Goal: Task Accomplishment & Management: Manage account settings

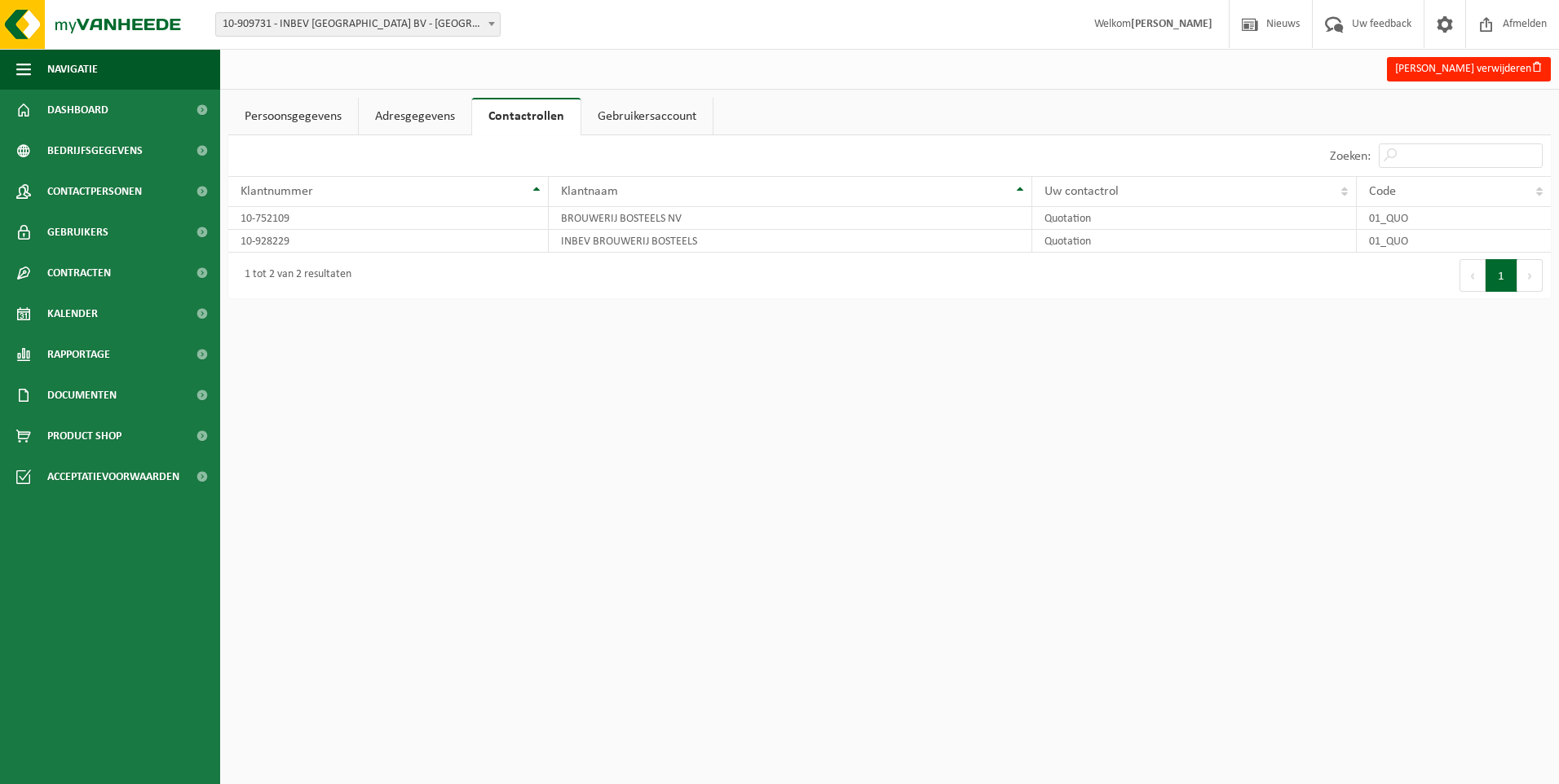
click at [664, 118] on link "Gebruikersaccount" at bounding box center [647, 116] width 131 height 37
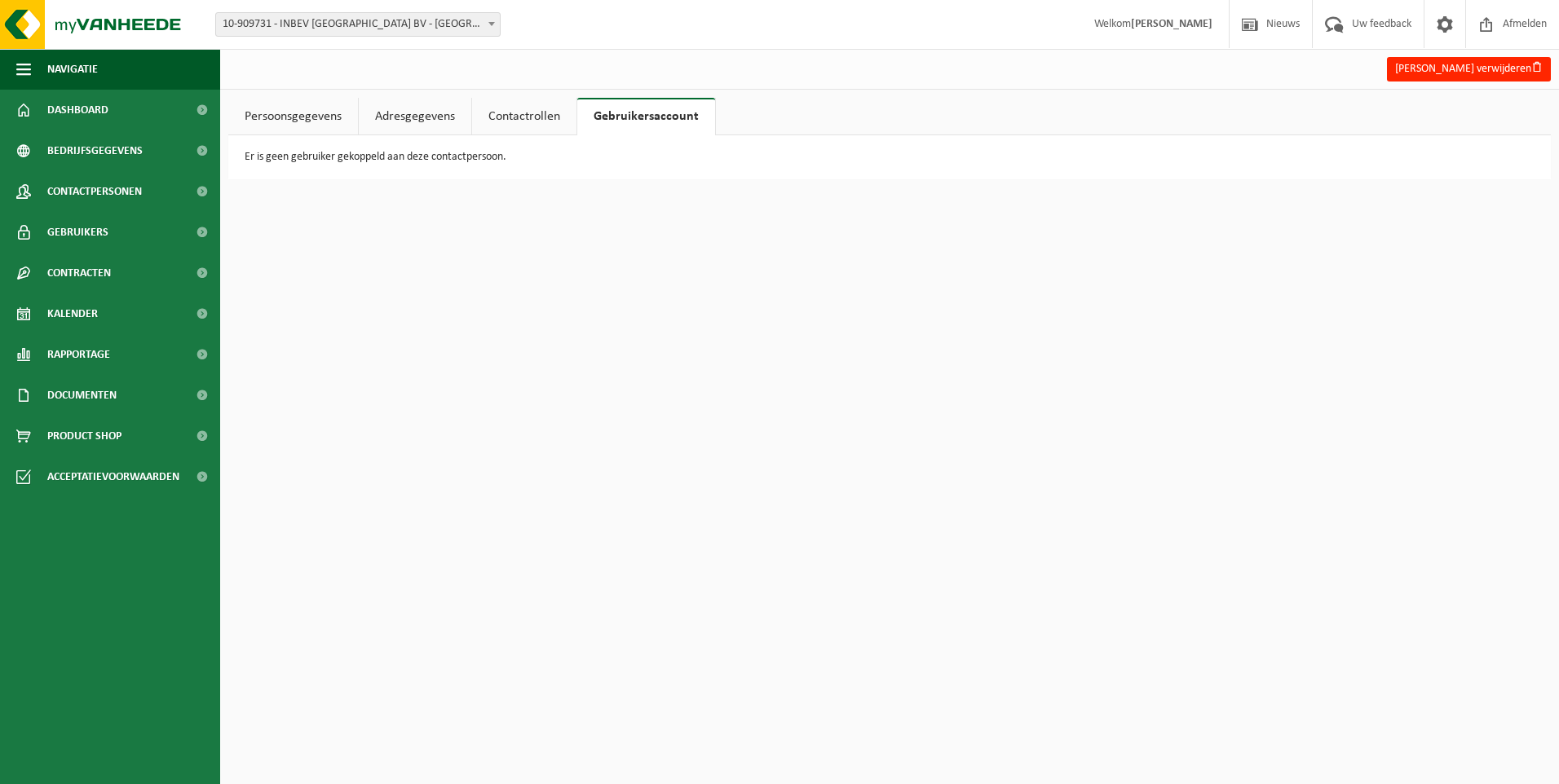
click at [316, 107] on link "Persoonsgegevens" at bounding box center [293, 116] width 130 height 37
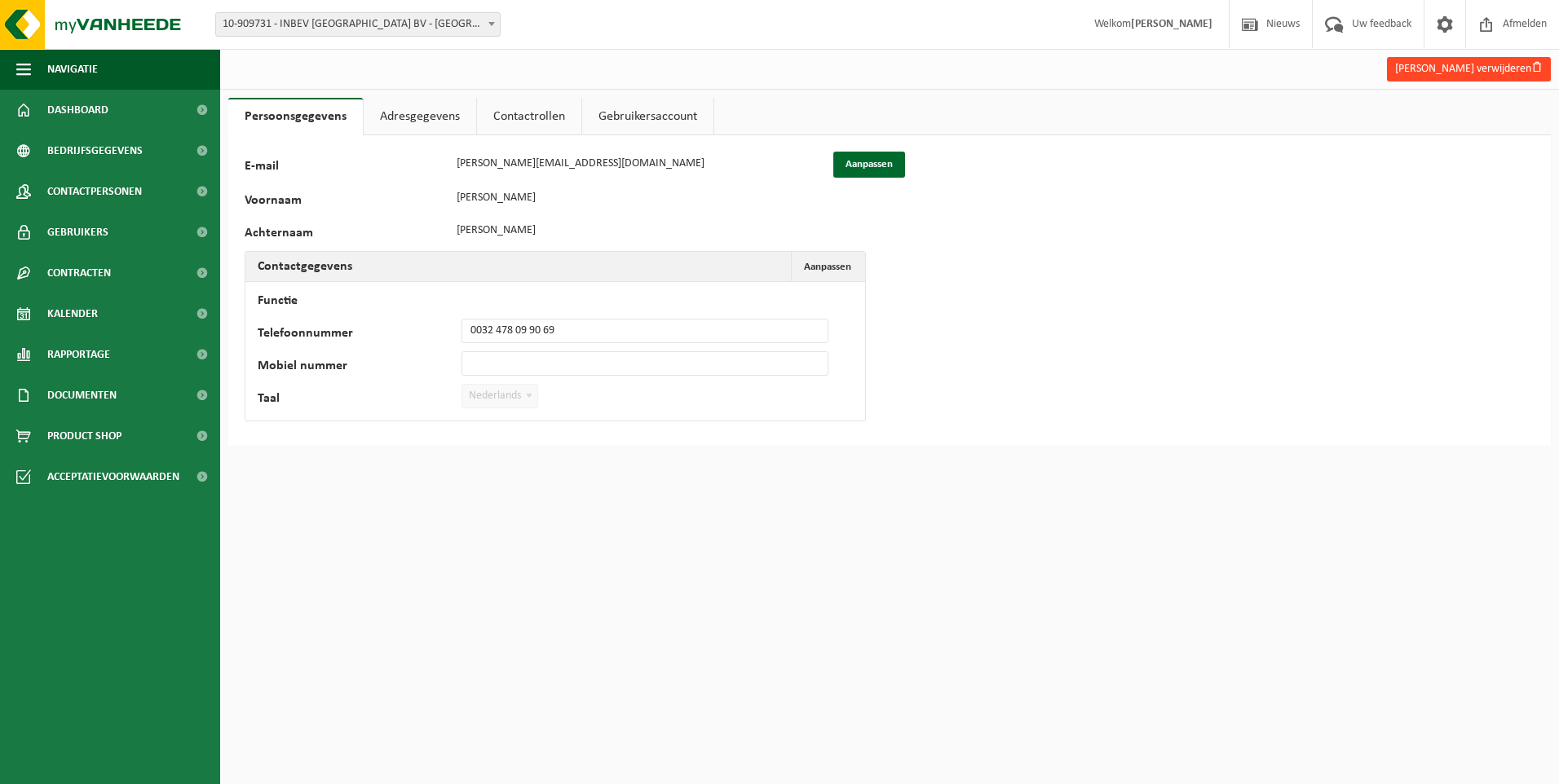
click at [1440, 71] on button "Dirk Mertens verwijderen" at bounding box center [1469, 69] width 164 height 25
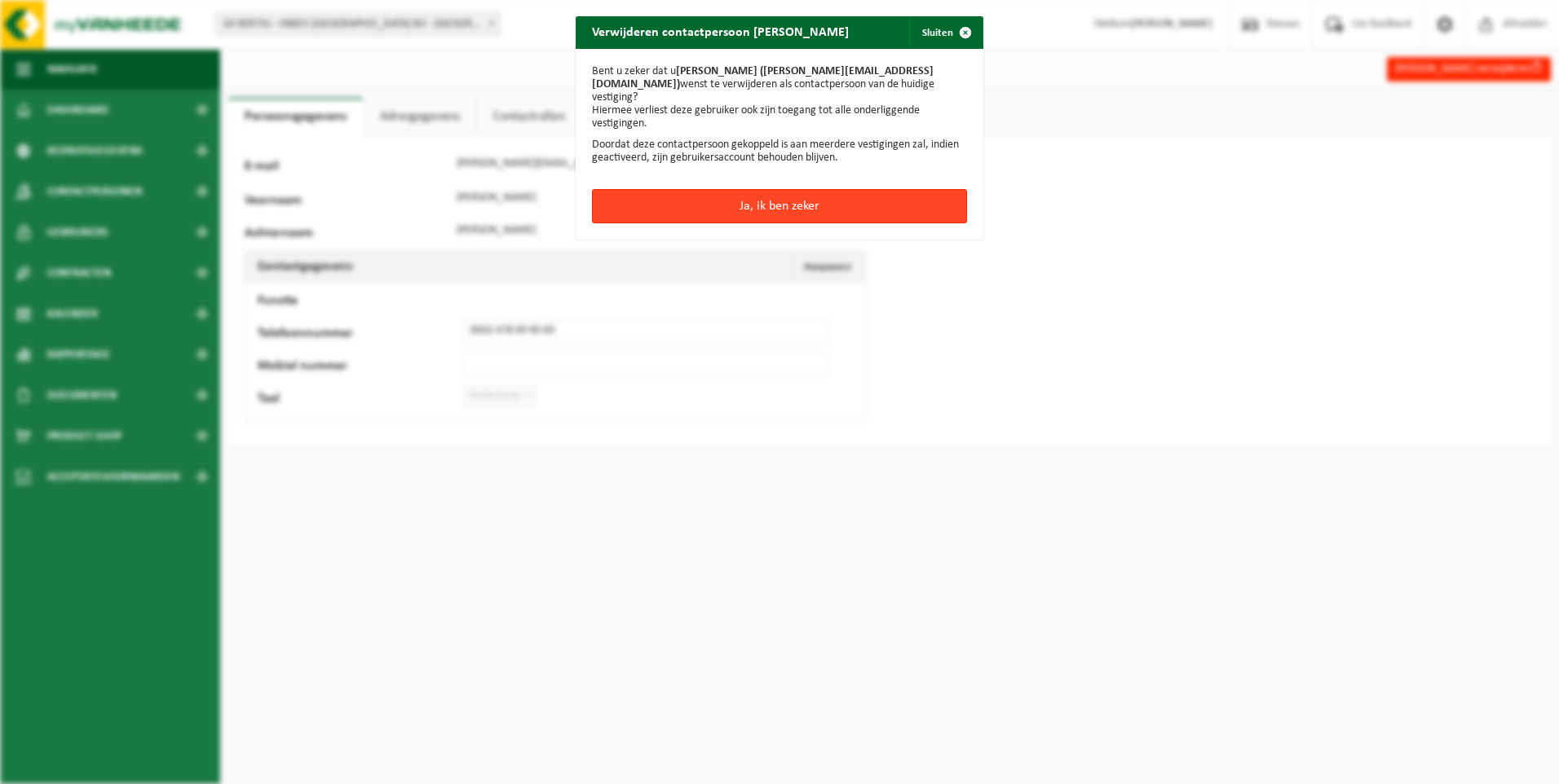
click at [797, 196] on button "Ja, ik ben zeker" at bounding box center [780, 206] width 375 height 34
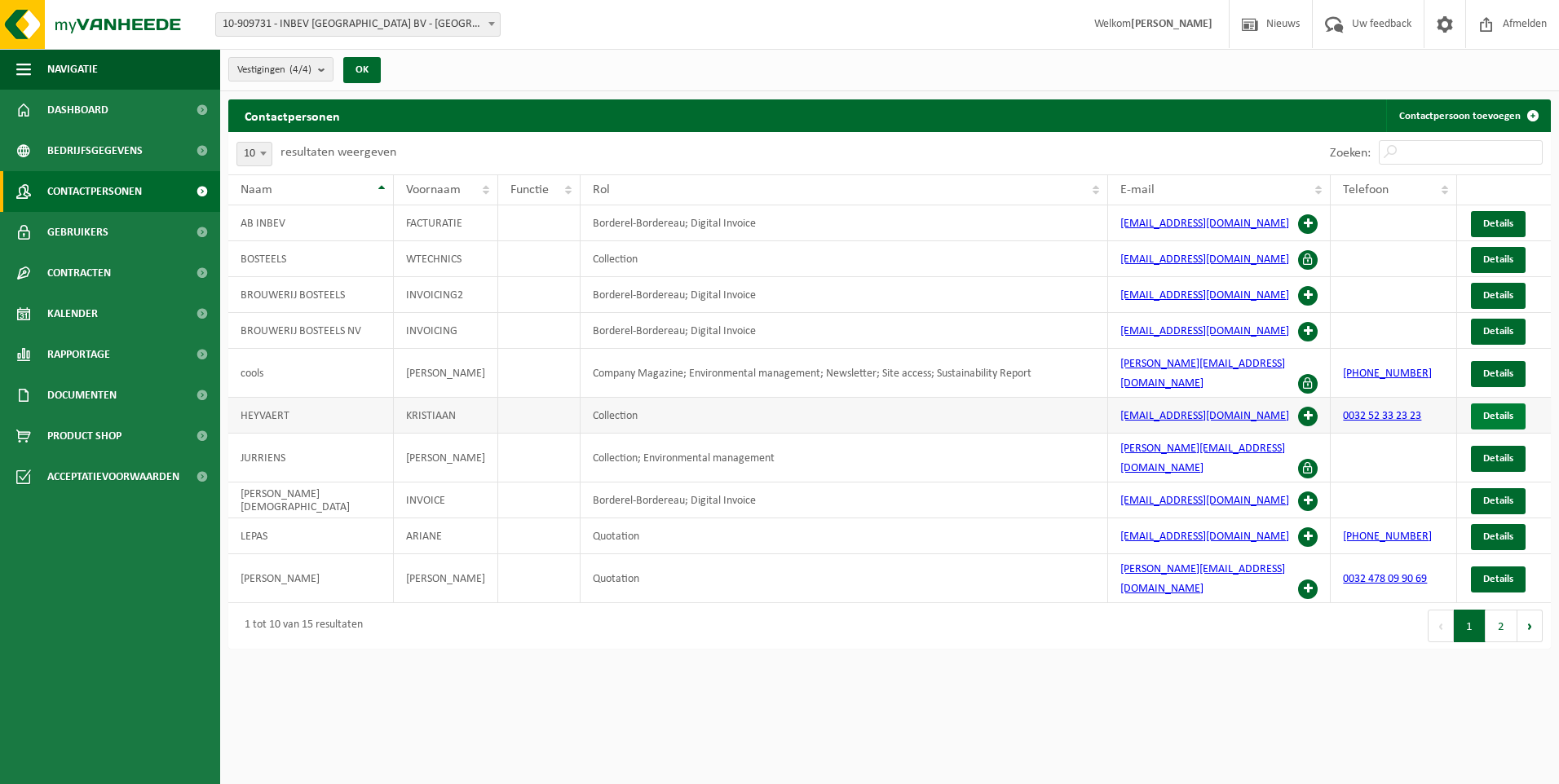
click at [1494, 411] on span "Details" at bounding box center [1498, 416] width 31 height 11
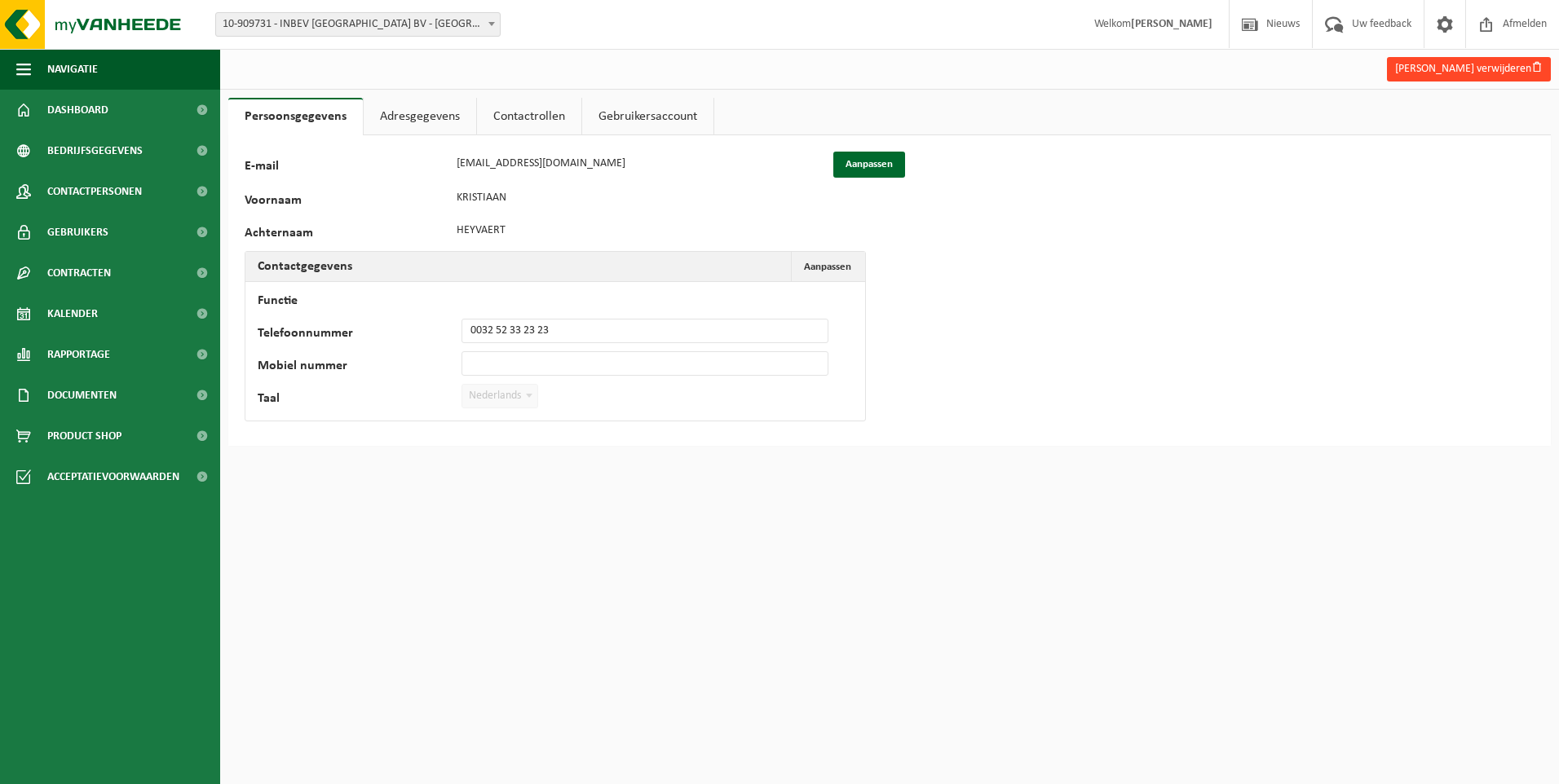
click at [1486, 65] on button "Kristiaan Heyvaert verwijderen" at bounding box center [1469, 69] width 164 height 25
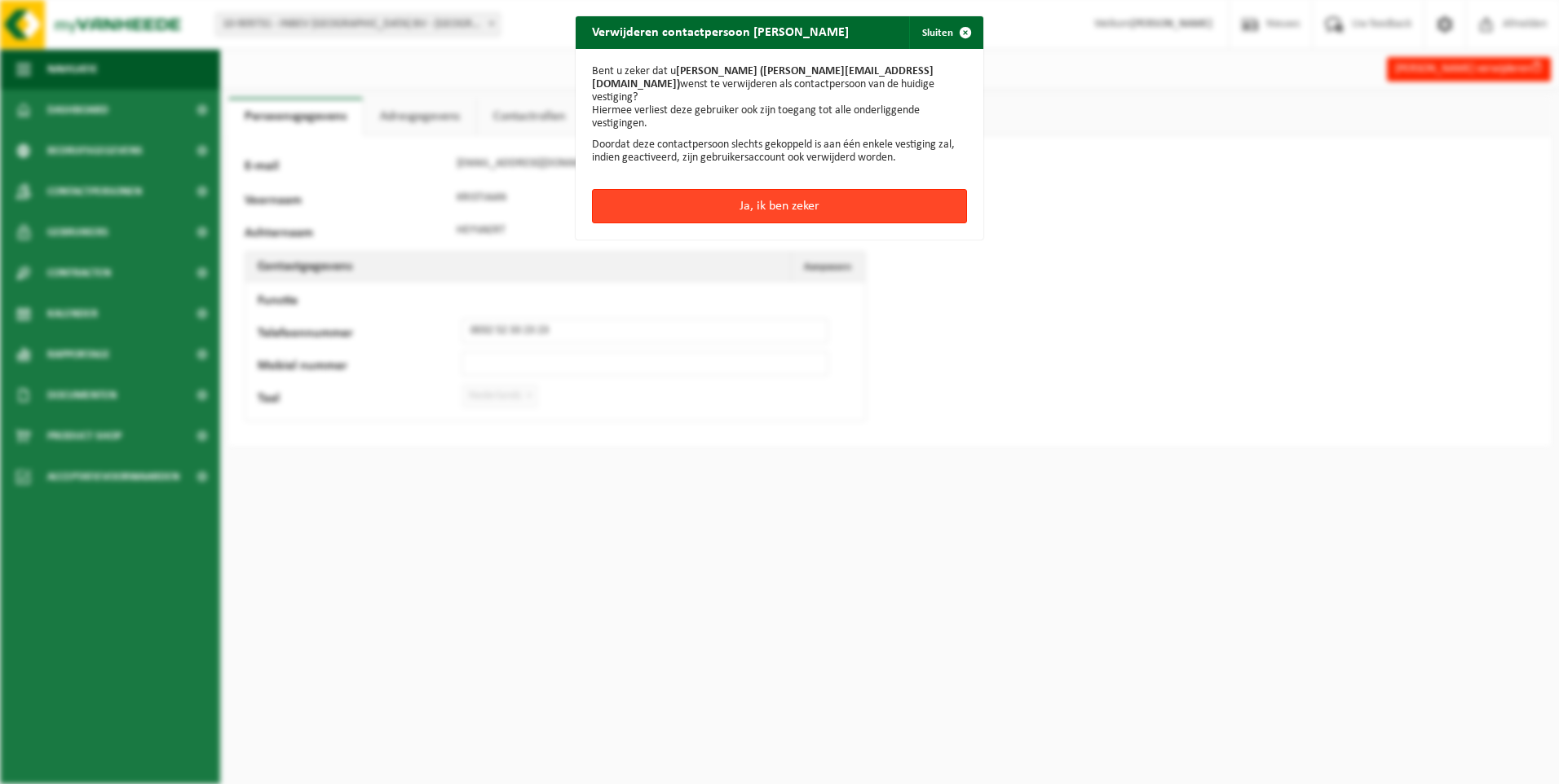
click at [788, 199] on button "Ja, ik ben zeker" at bounding box center [780, 206] width 375 height 34
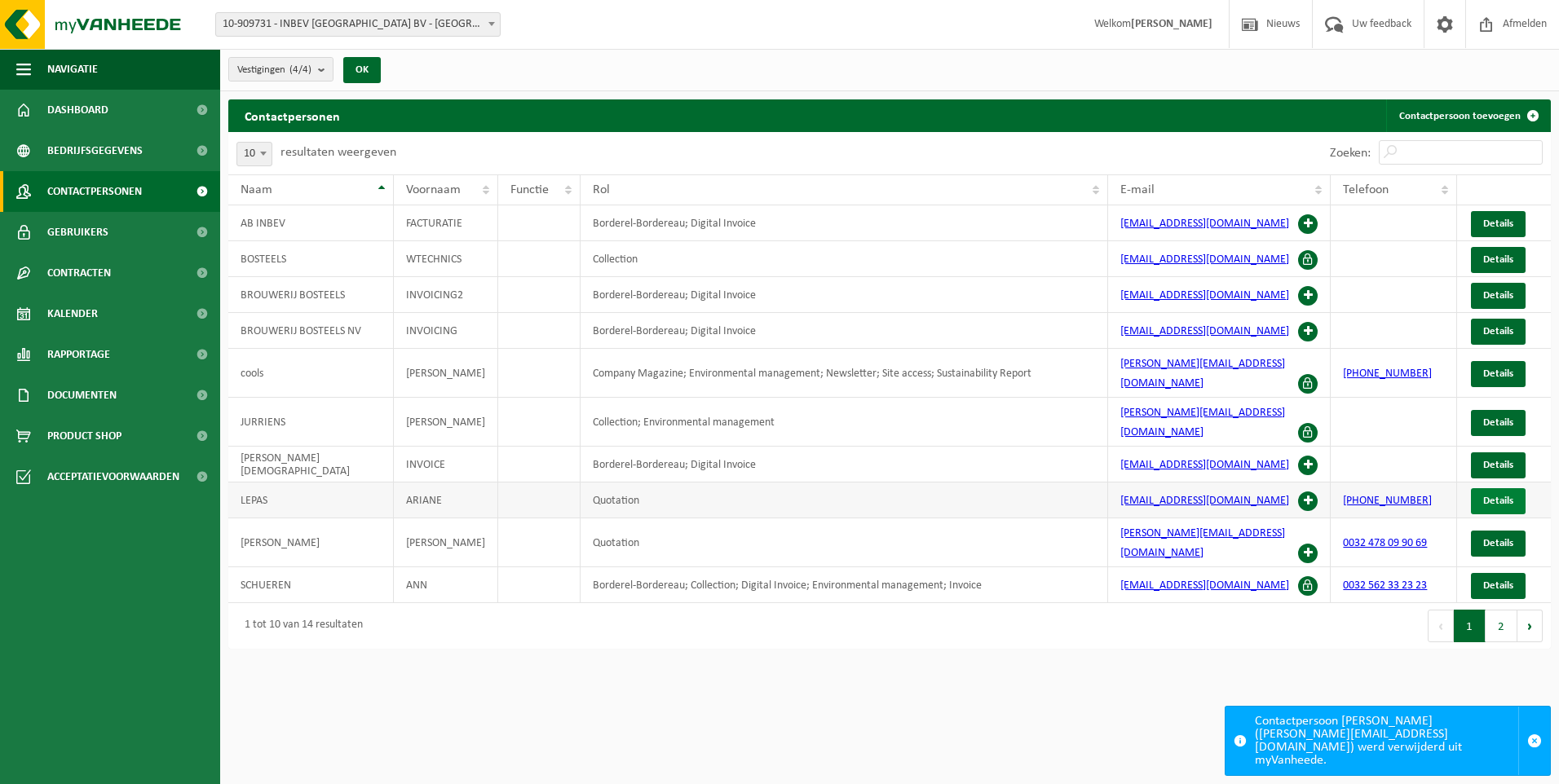
click at [1507, 496] on span "Details" at bounding box center [1498, 501] width 31 height 11
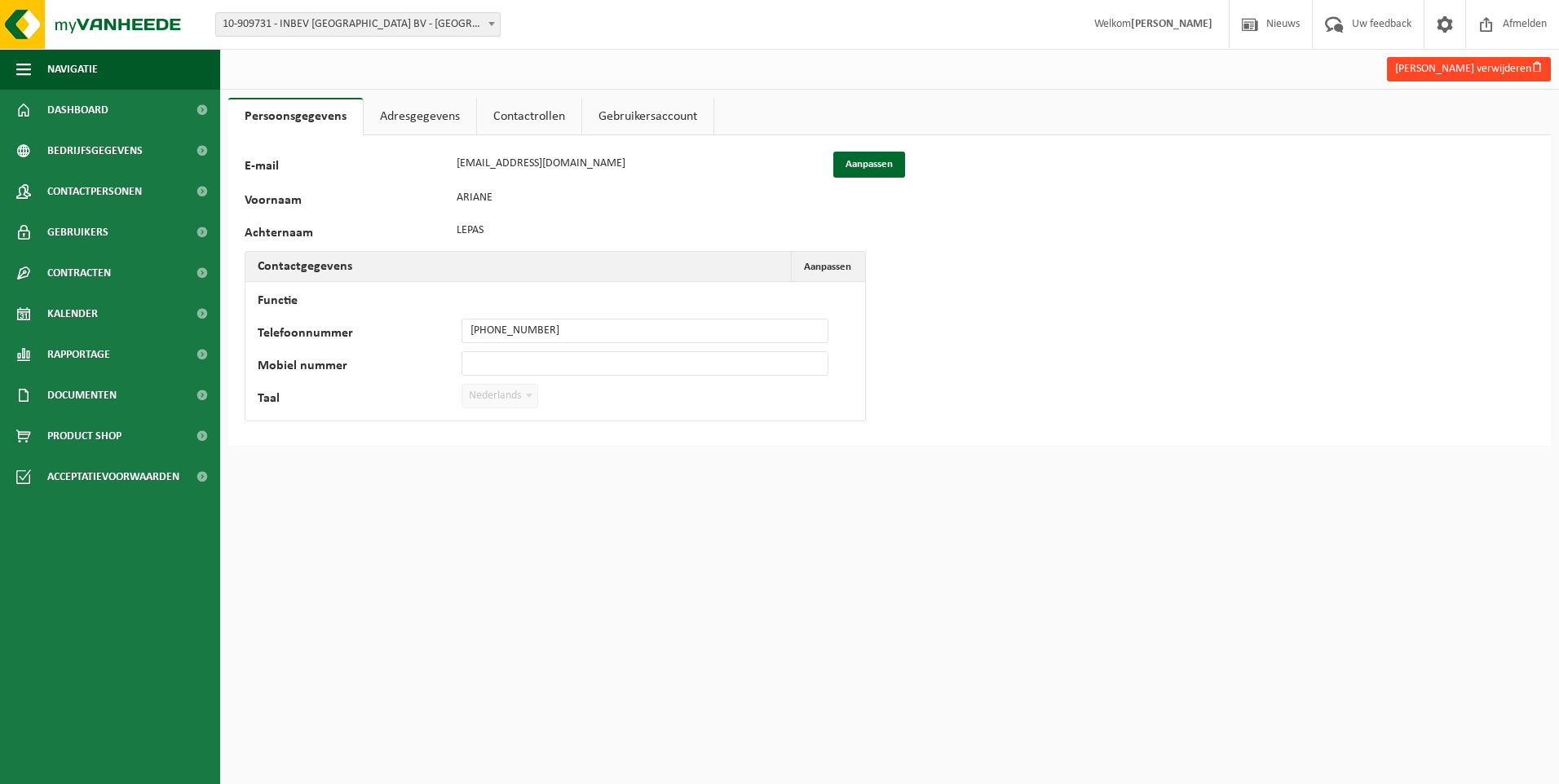
click at [1472, 65] on button "Ariane Lepas verwijderen" at bounding box center [1469, 69] width 164 height 25
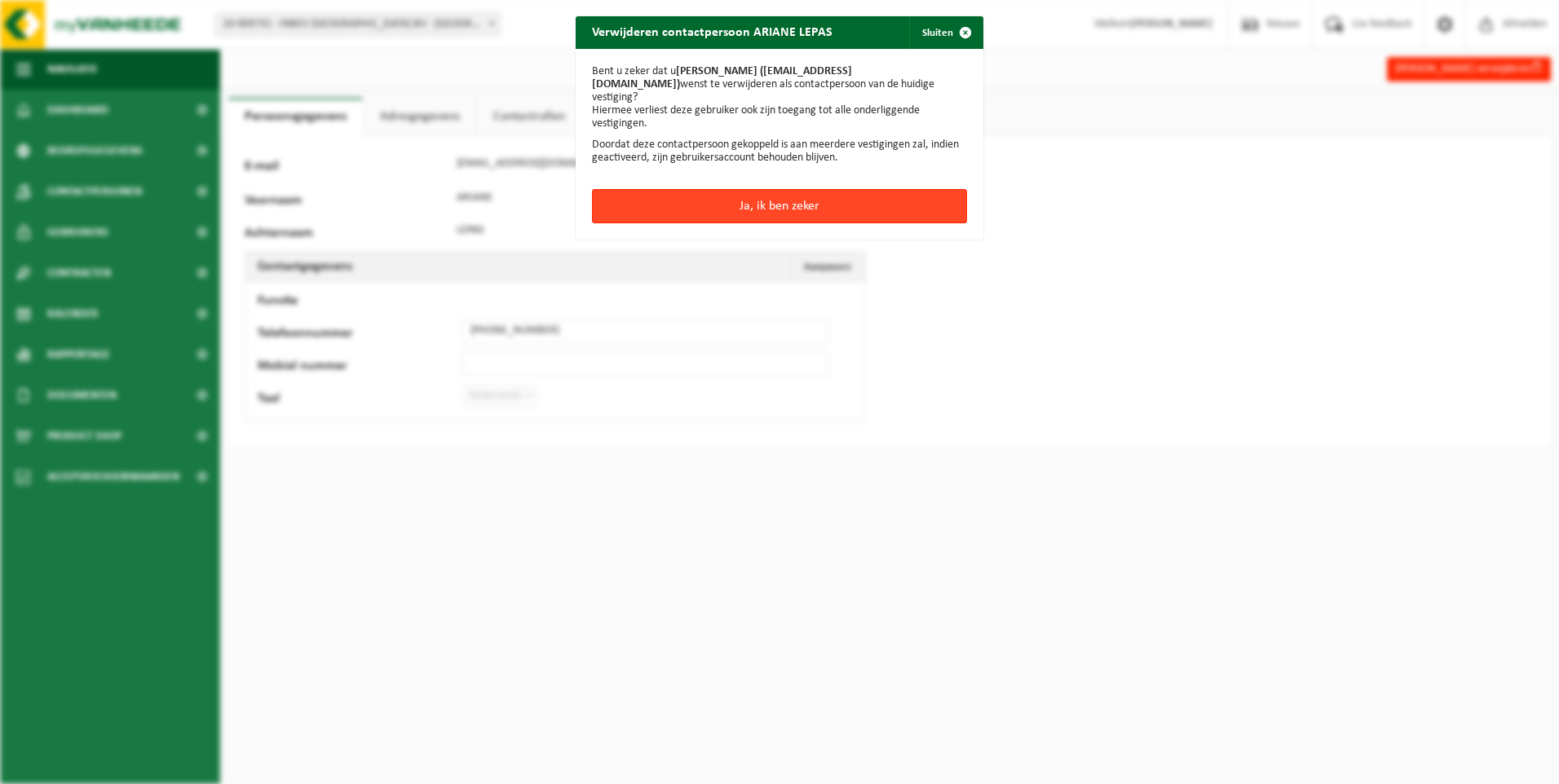
click at [794, 198] on button "Ja, ik ben zeker" at bounding box center [780, 206] width 375 height 34
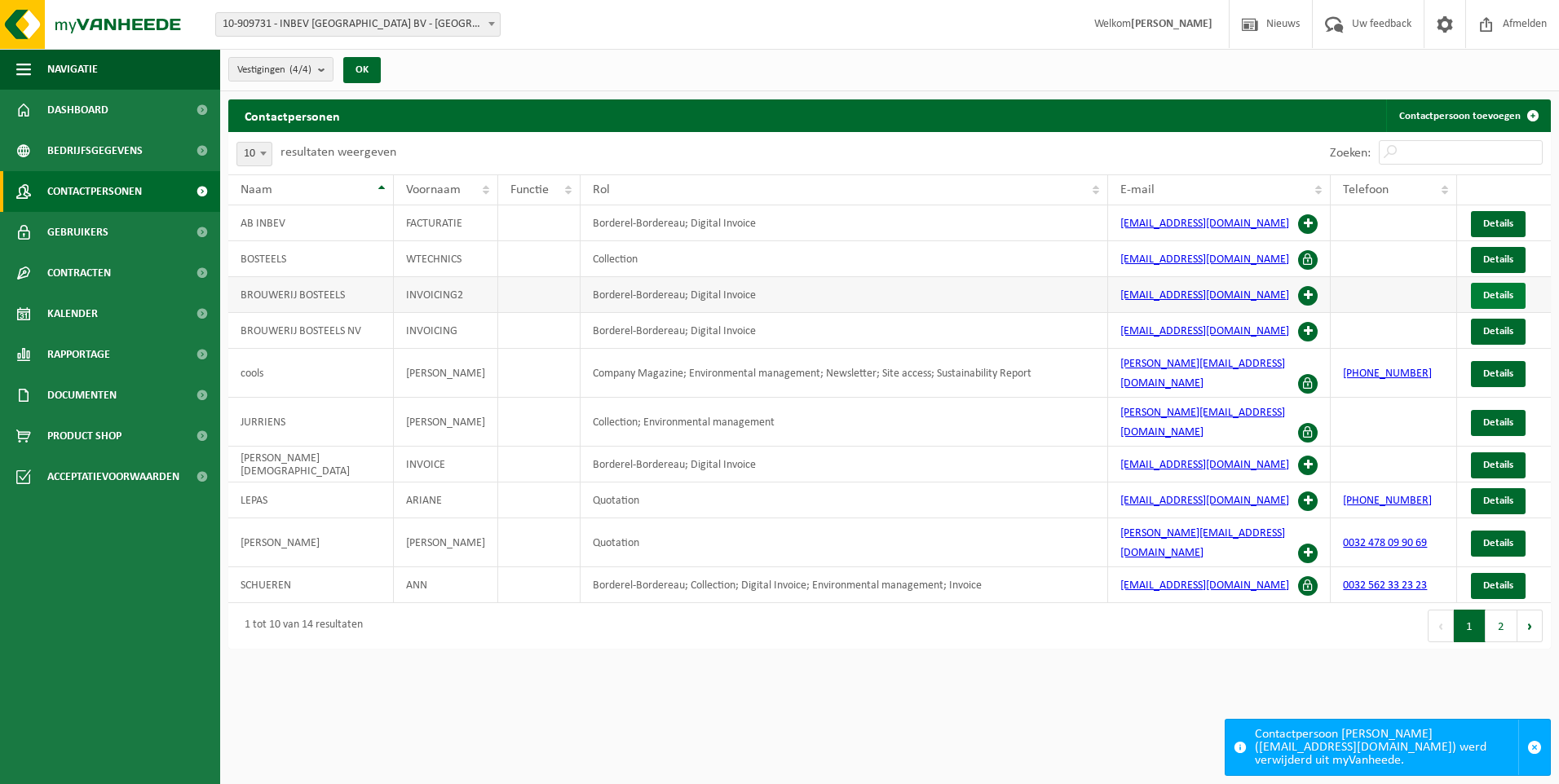
click at [1493, 295] on span "Details" at bounding box center [1498, 295] width 31 height 11
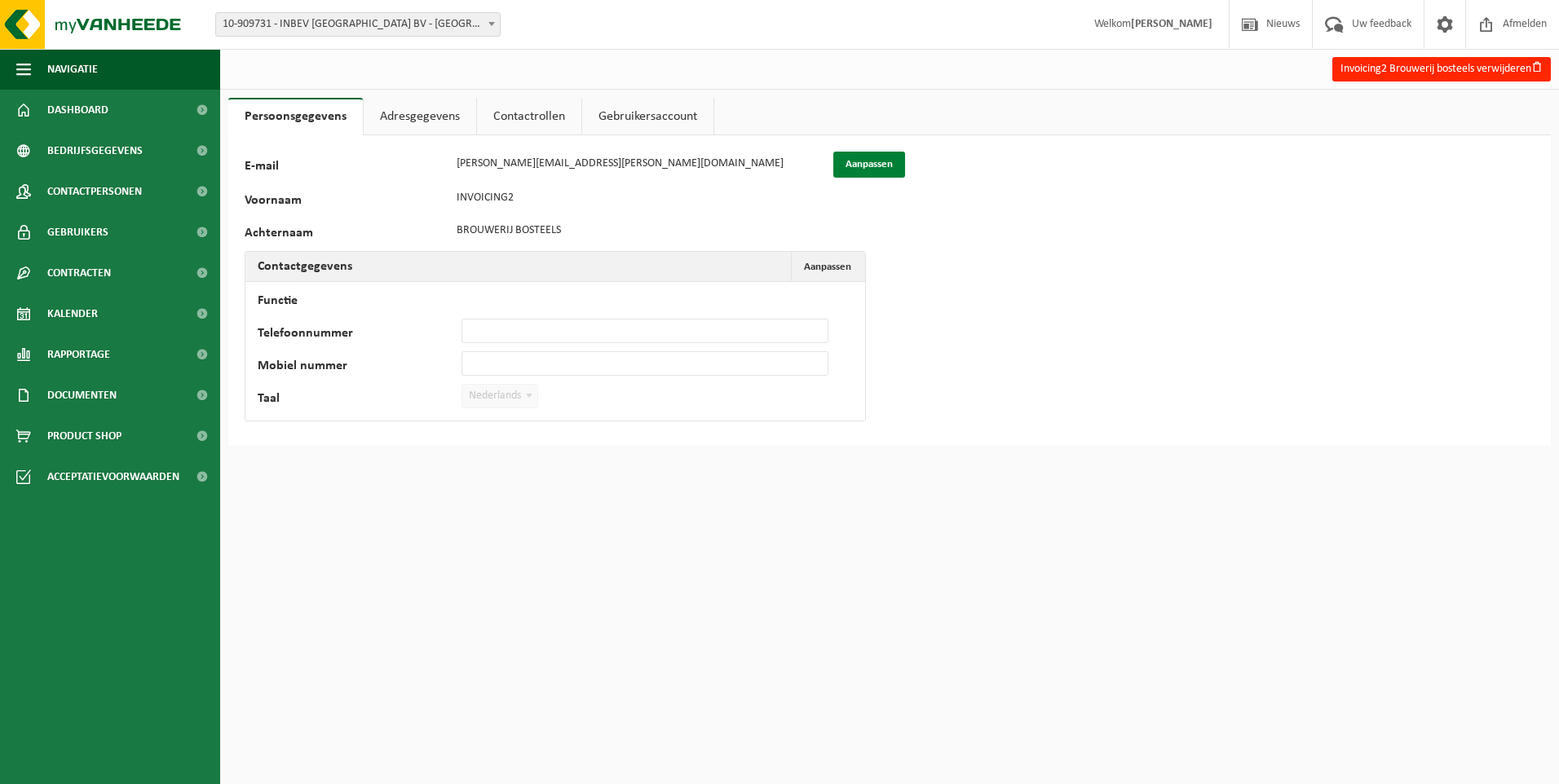
click at [862, 159] on button "Aanpassen" at bounding box center [869, 164] width 72 height 27
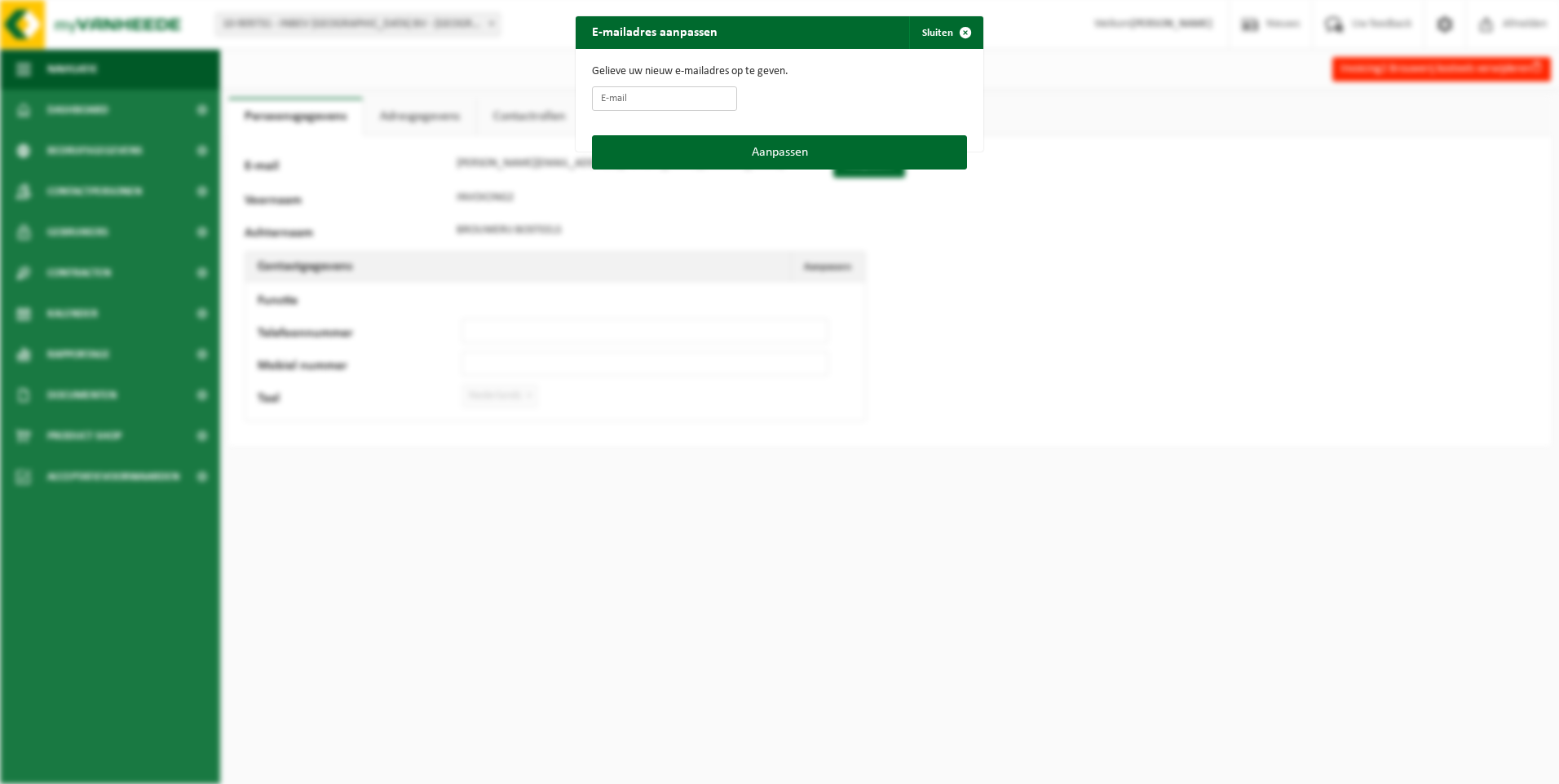
click at [619, 100] on input "E-mail" at bounding box center [665, 98] width 146 height 25
type input "Ann.Vanderschueren@ab-inbev.com"
click at [756, 143] on button "Aanpassen" at bounding box center [780, 152] width 375 height 34
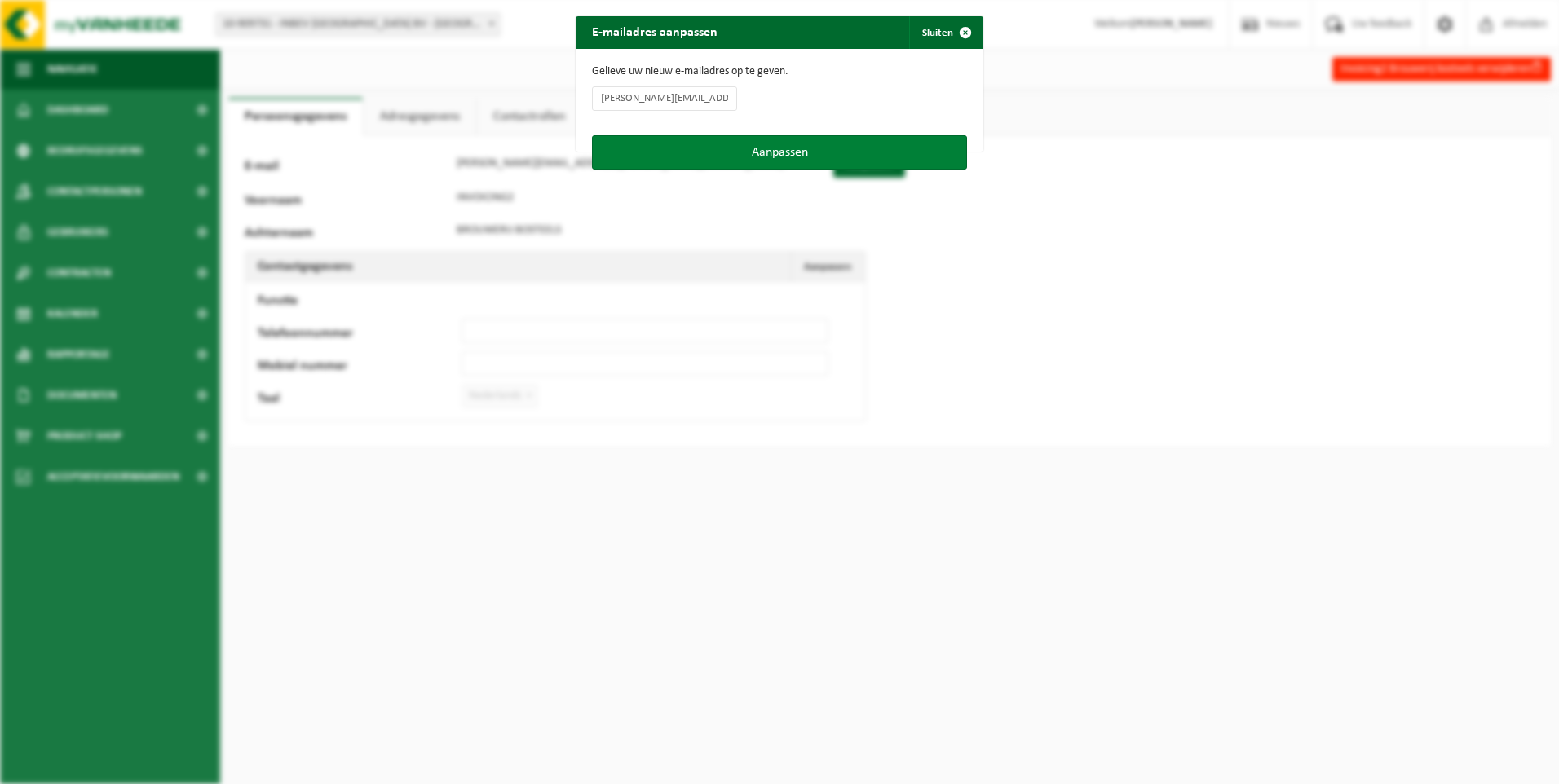
type input "Ann.Vanderschueren@ab-inbev.com"
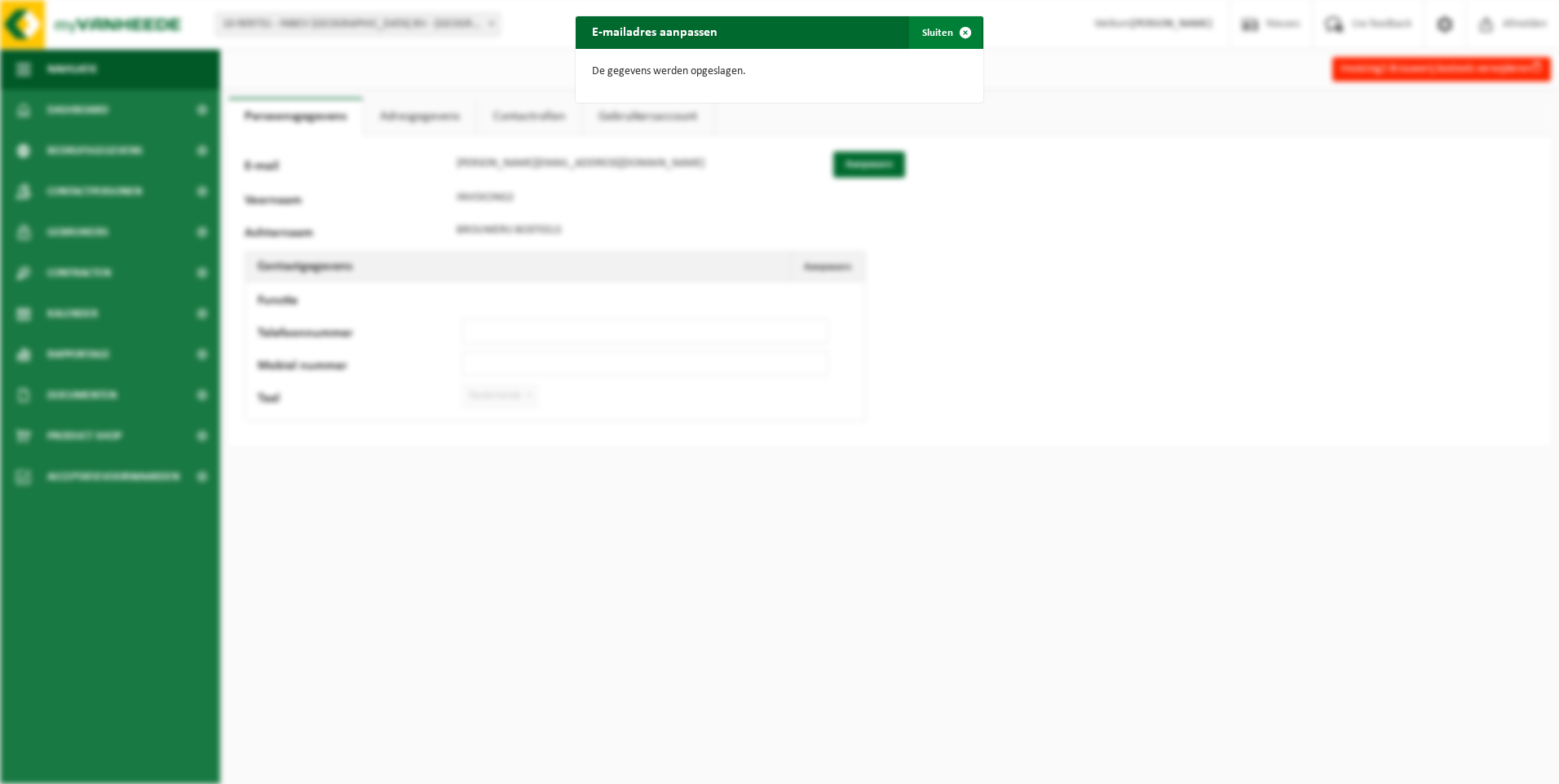
click at [957, 27] on span "button" at bounding box center [966, 32] width 32 height 32
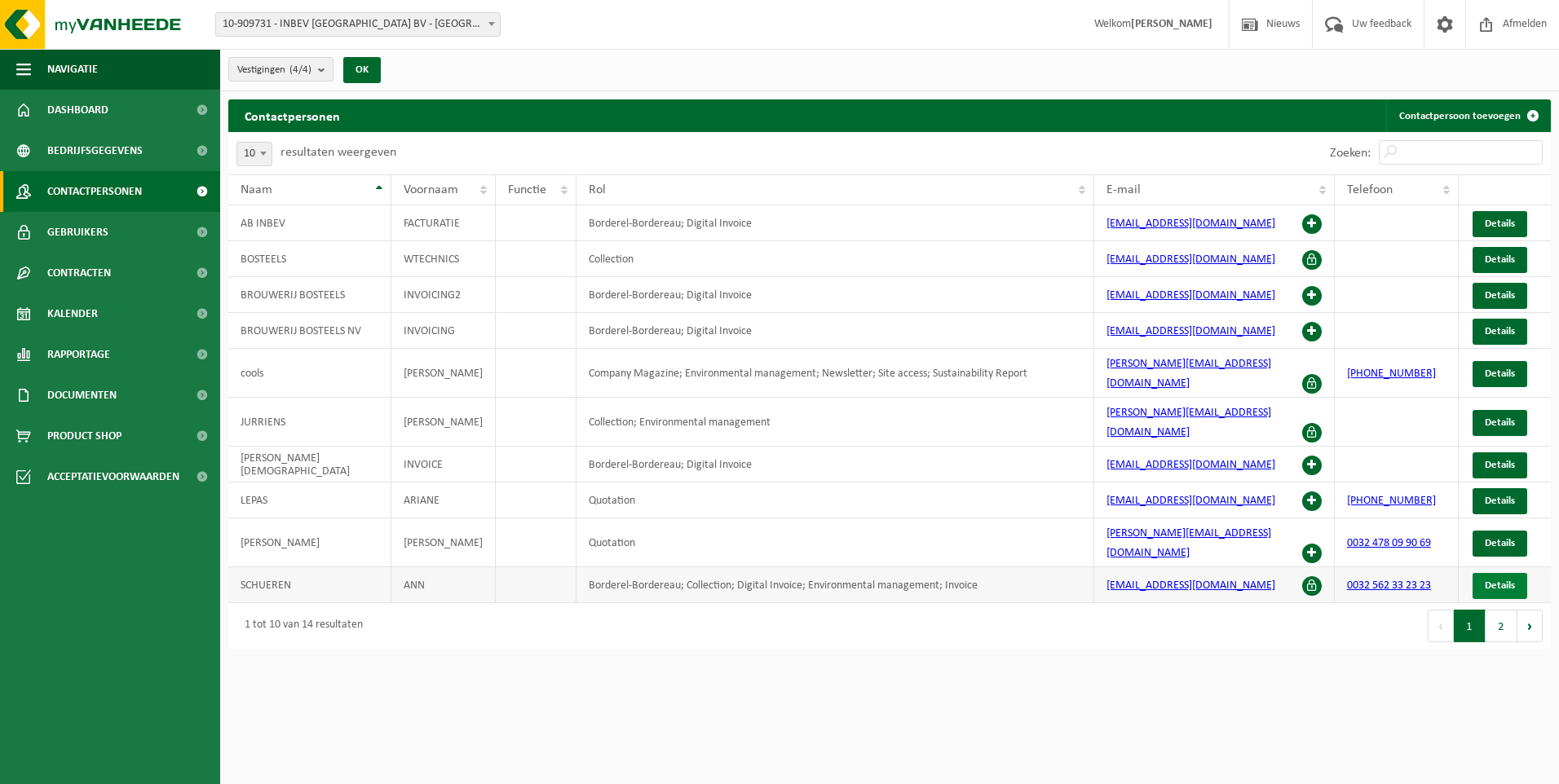
click at [1494, 580] on span "Details" at bounding box center [1500, 585] width 31 height 11
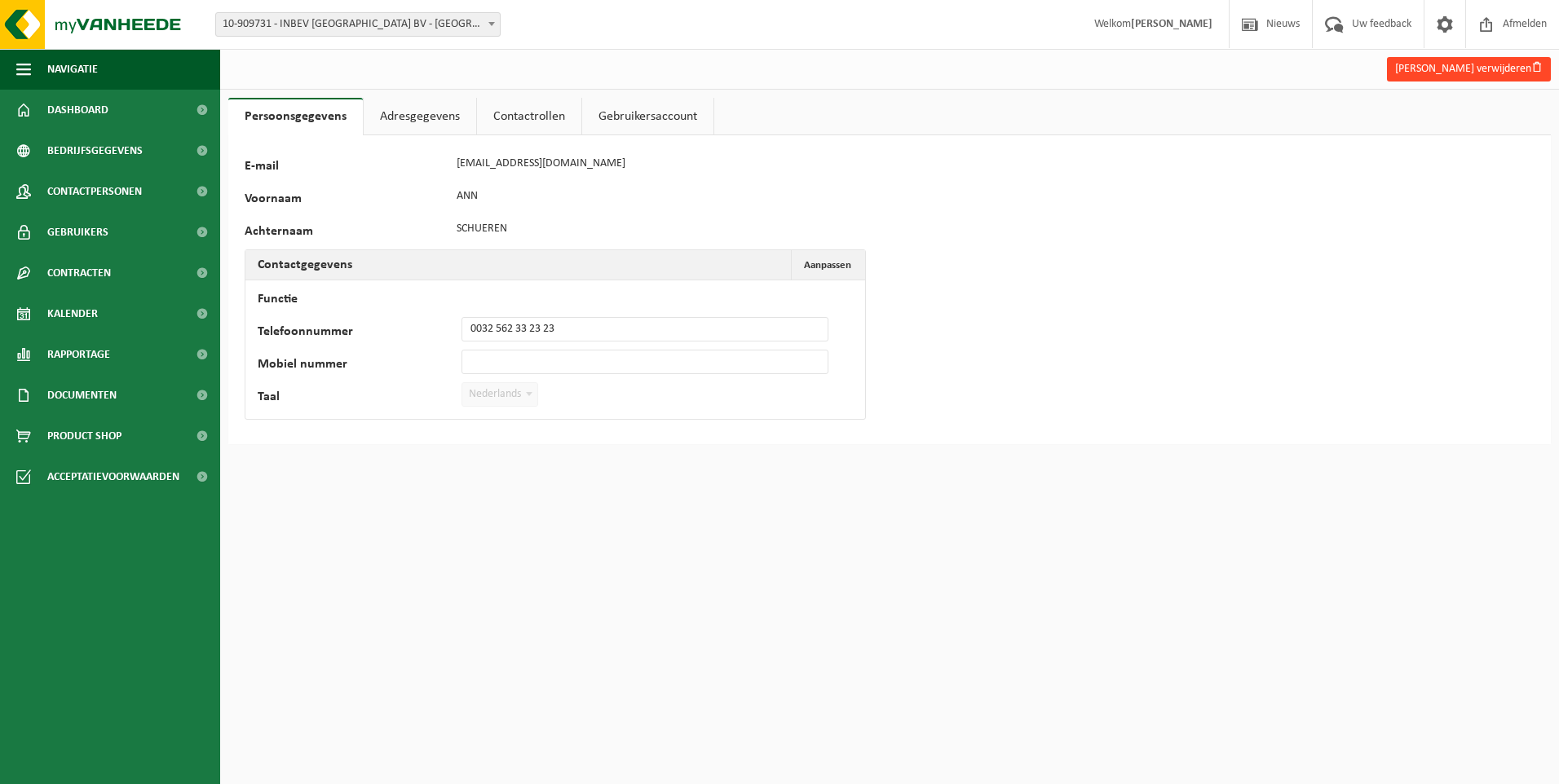
click at [1488, 64] on button "[PERSON_NAME] verwijderen" at bounding box center [1469, 69] width 164 height 25
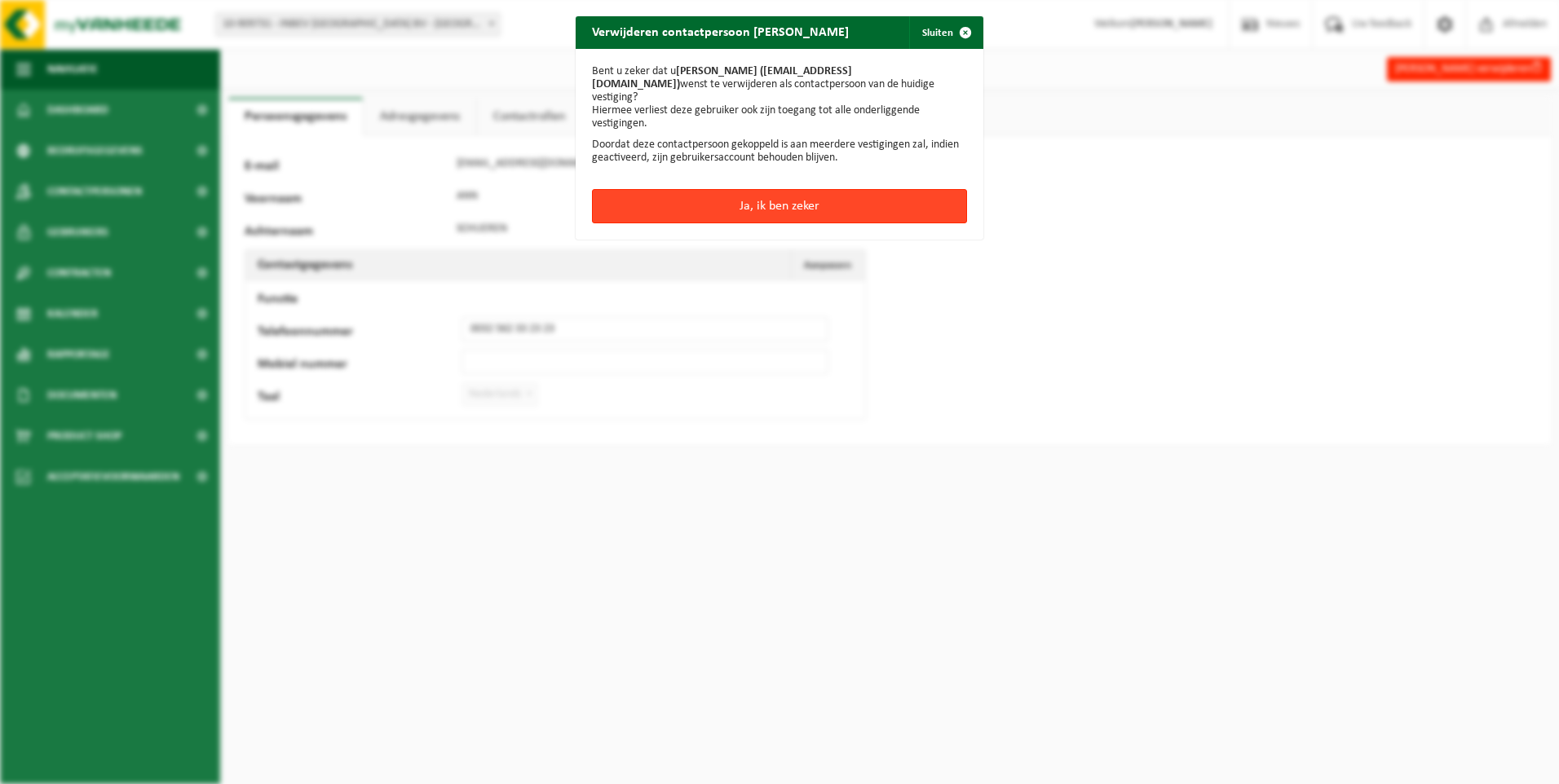
click at [788, 198] on button "Ja, ik ben zeker" at bounding box center [780, 206] width 375 height 34
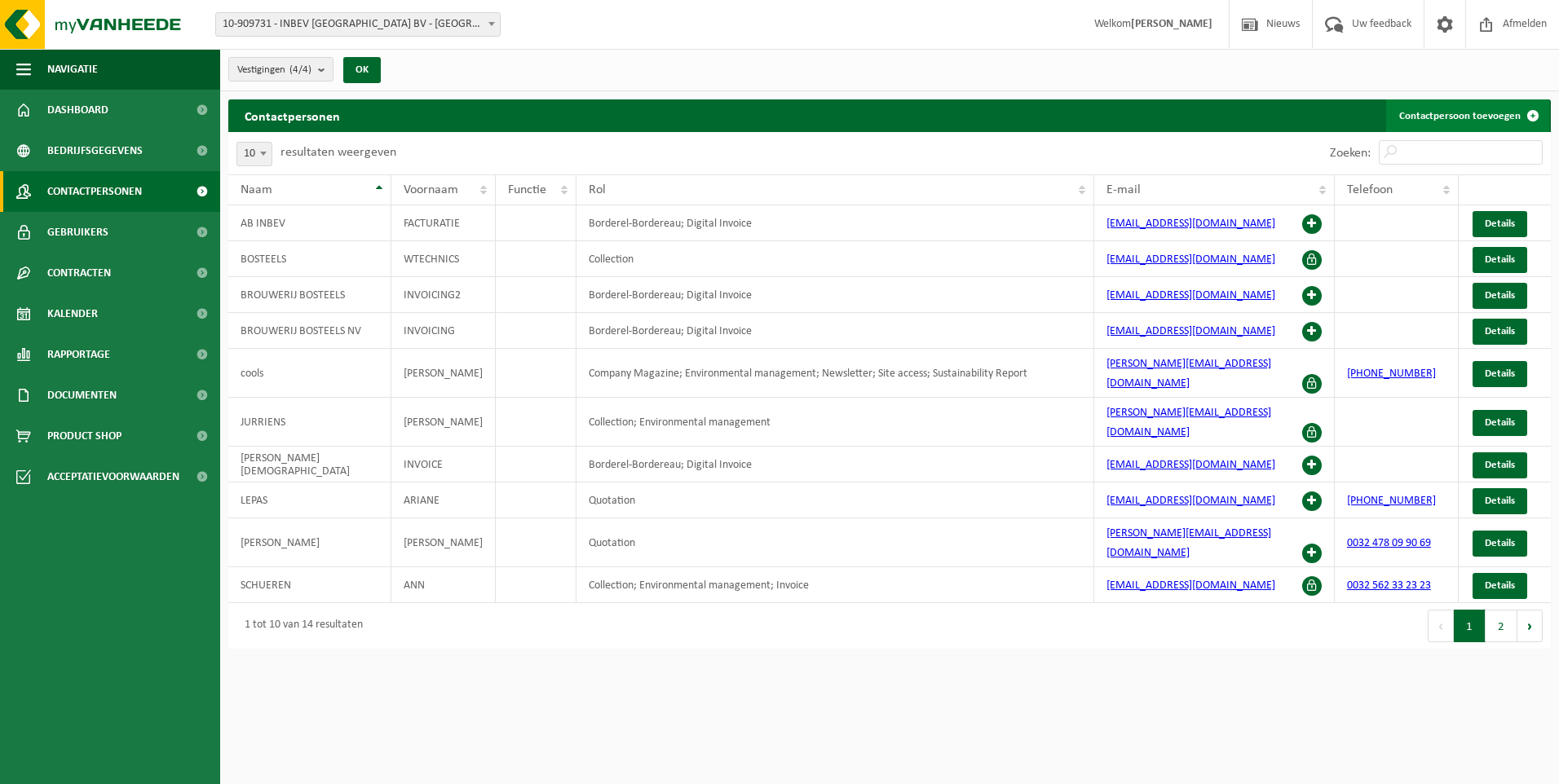
click at [1463, 112] on link "Contactpersoon toevoegen" at bounding box center [1468, 115] width 163 height 32
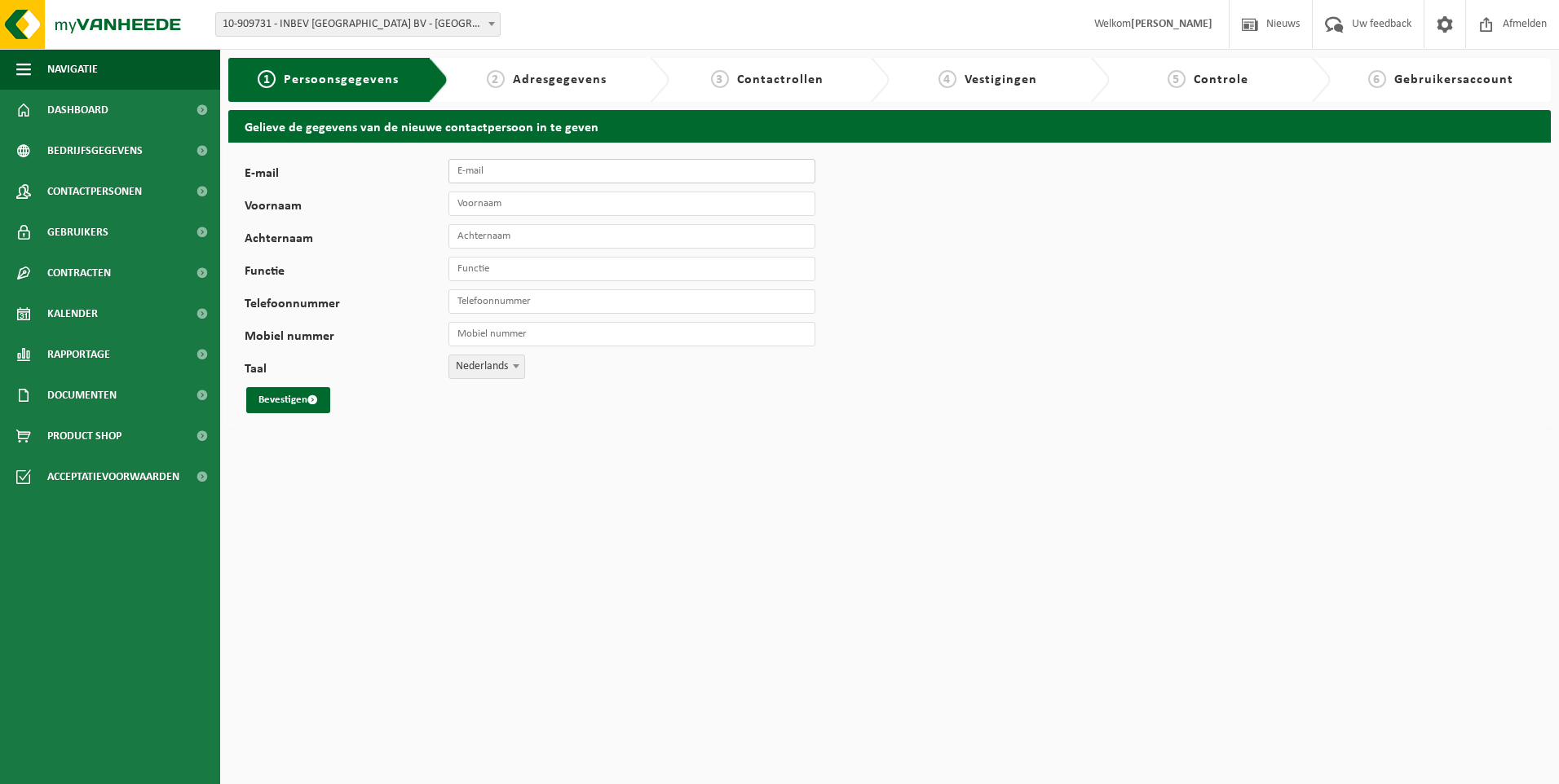
click at [535, 178] on input "E-mail" at bounding box center [632, 171] width 367 height 25
type input "[EMAIL_ADDRESS][DOMAIN_NAME]"
type input "b68b060cdbf0f0509cb8cde40596191d"
click at [489, 197] on input "Voornaam" at bounding box center [632, 204] width 367 height 25
type input "Katja"
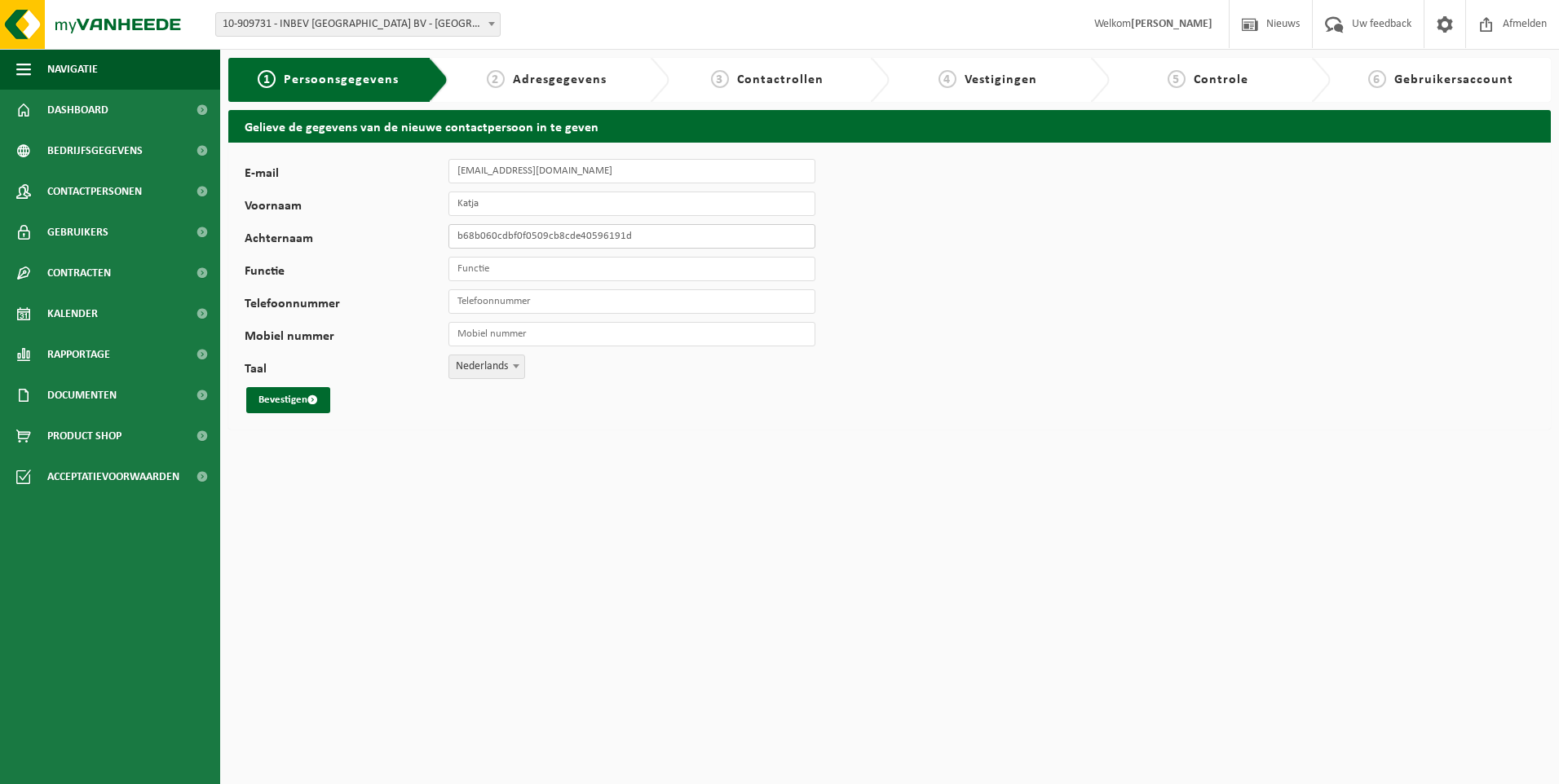
click at [651, 235] on input "b68b060cdbf0f0509cb8cde40596191d" at bounding box center [632, 236] width 367 height 25
type input "b"
type input "Smet"
click at [566, 273] on input "Functie" at bounding box center [632, 269] width 367 height 25
type input "Logistics Receptionist"
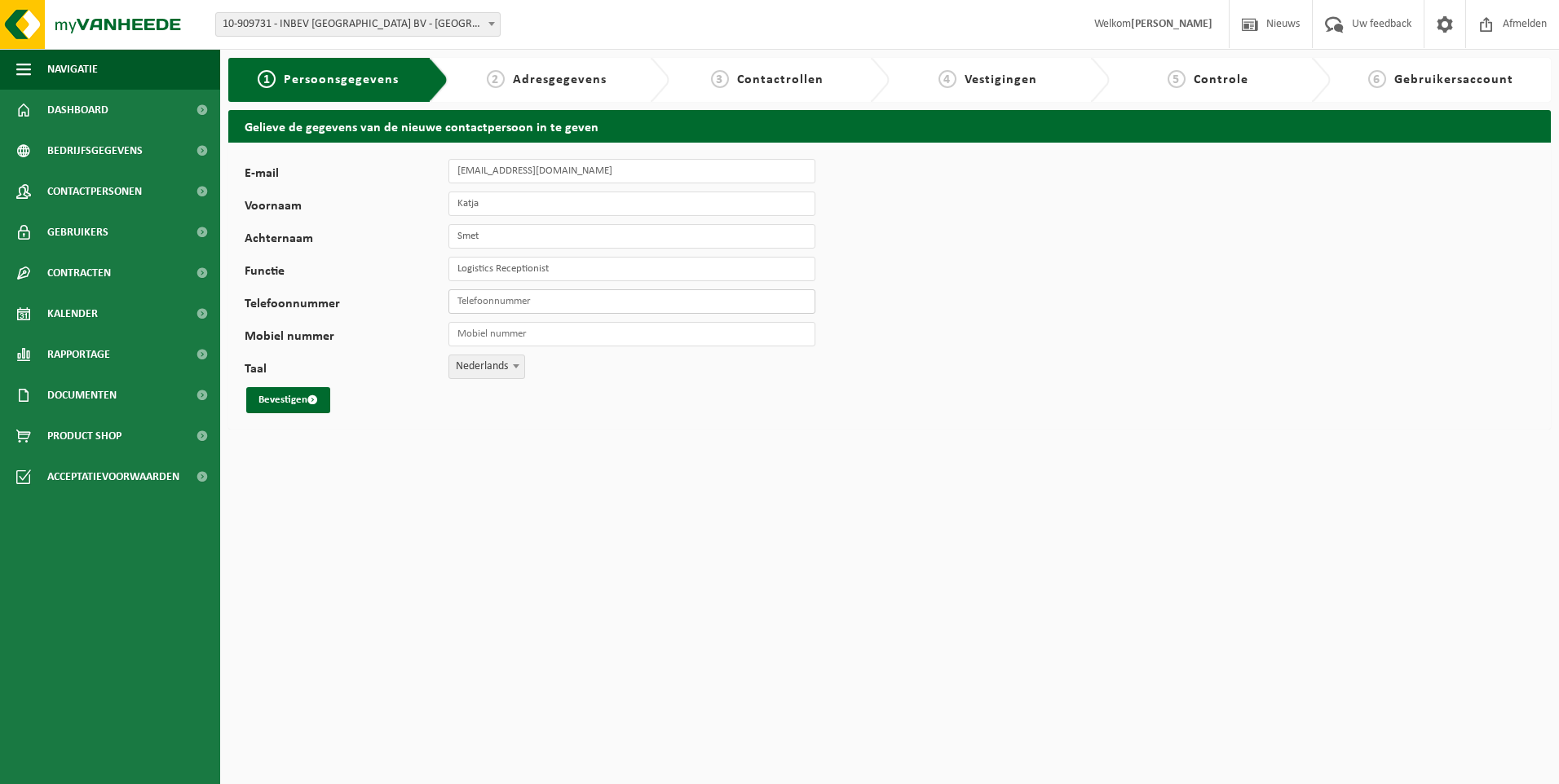
click at [503, 306] on input "Telefoonnummer" at bounding box center [632, 301] width 367 height 25
click at [496, 306] on input "016" at bounding box center [632, 301] width 367 height 25
type input "+32 16 27 61 68"
click at [273, 403] on button "Bevestigen" at bounding box center [287, 400] width 84 height 27
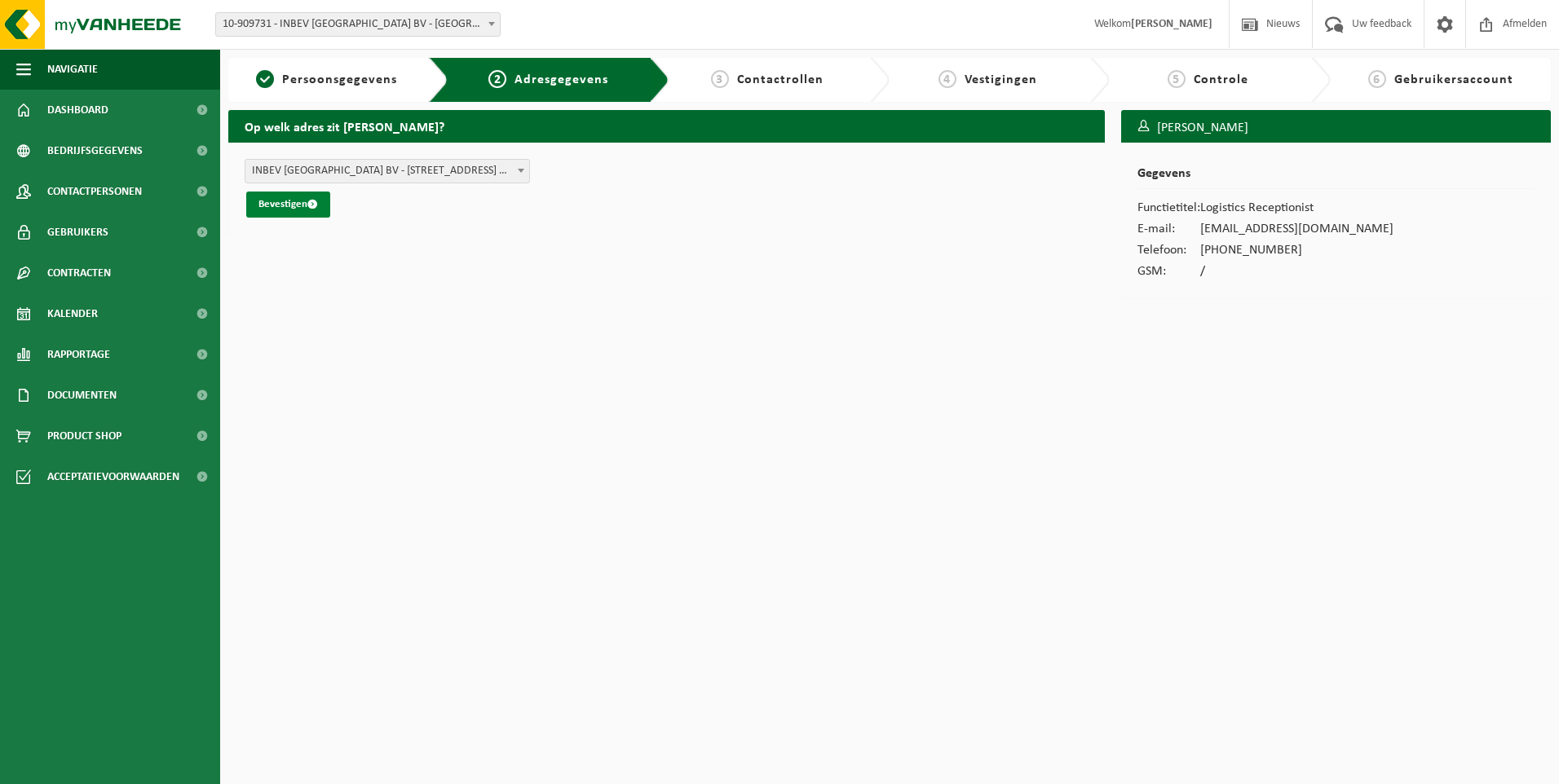
click at [276, 198] on button "Bevestigen" at bounding box center [287, 205] width 84 height 27
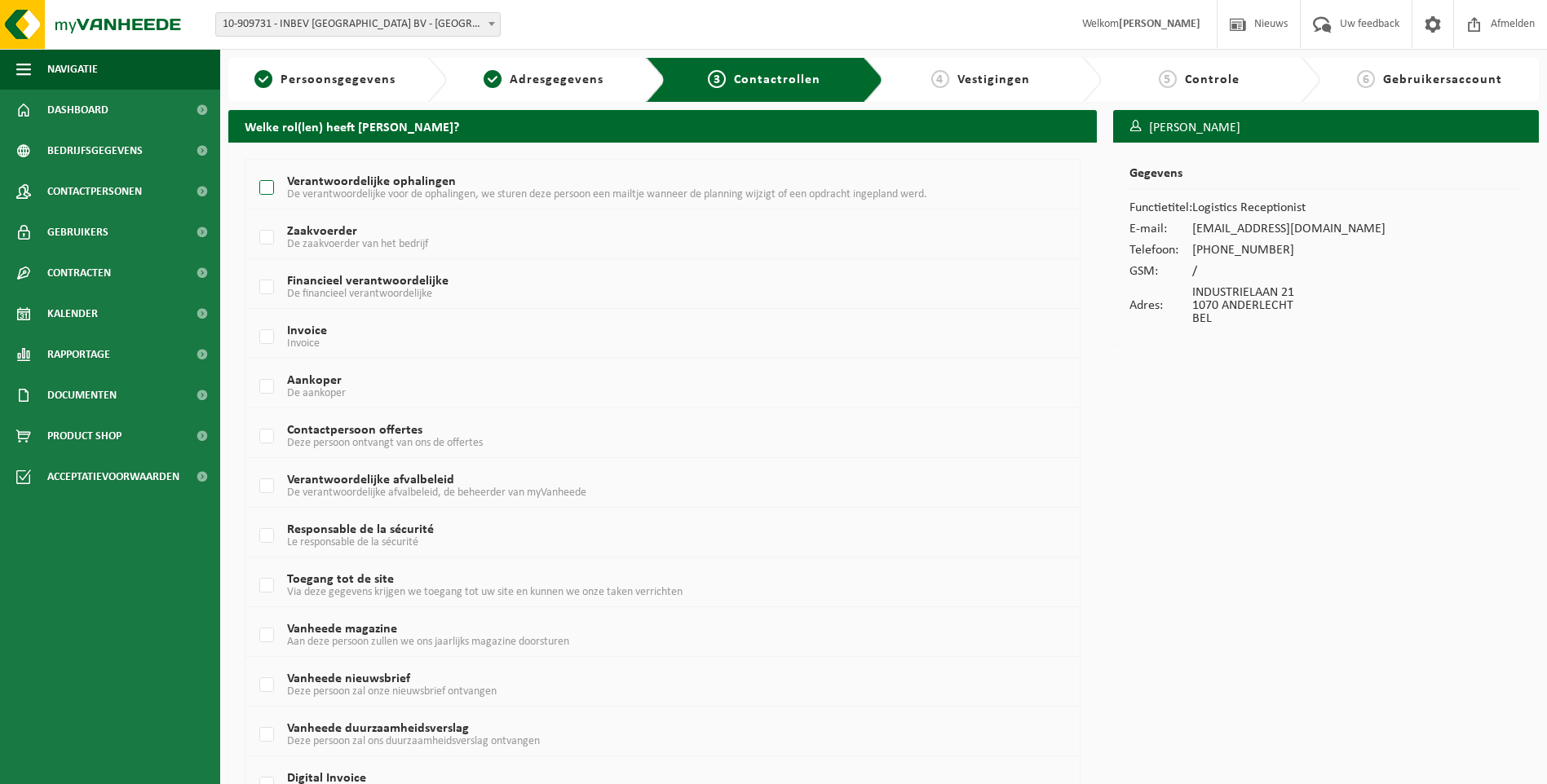
click at [267, 191] on label "Verantwoordelijke ophalingen De verantwoordelijke voor de ophalingen, we sturen…" at bounding box center [627, 188] width 743 height 25
click at [254, 168] on input "Verantwoordelijke ophalingen De verantwoordelijke voor de ophalingen, we sturen…" at bounding box center [253, 167] width 1 height 1
checkbox input "true"
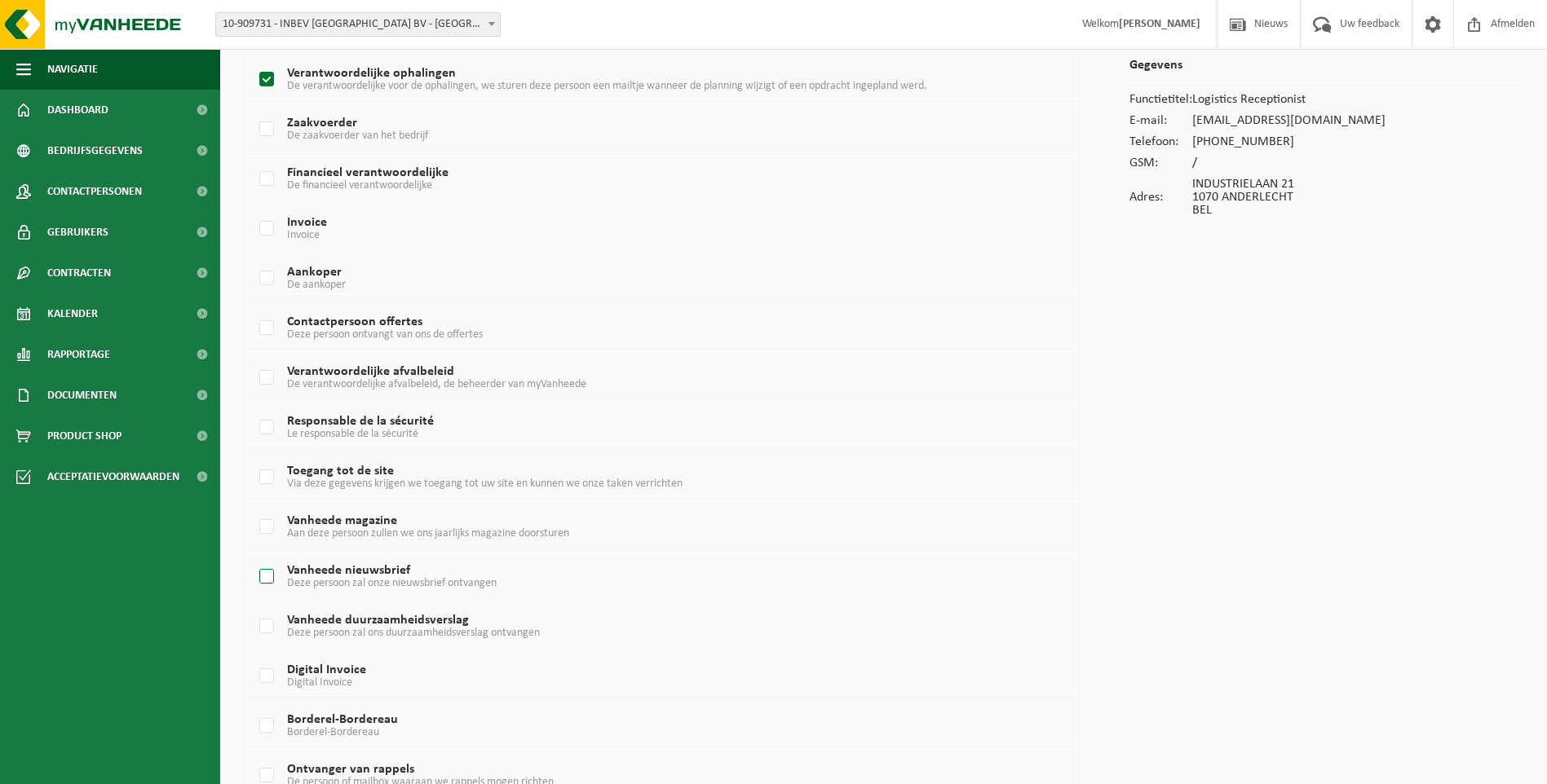
scroll to position [188, 0]
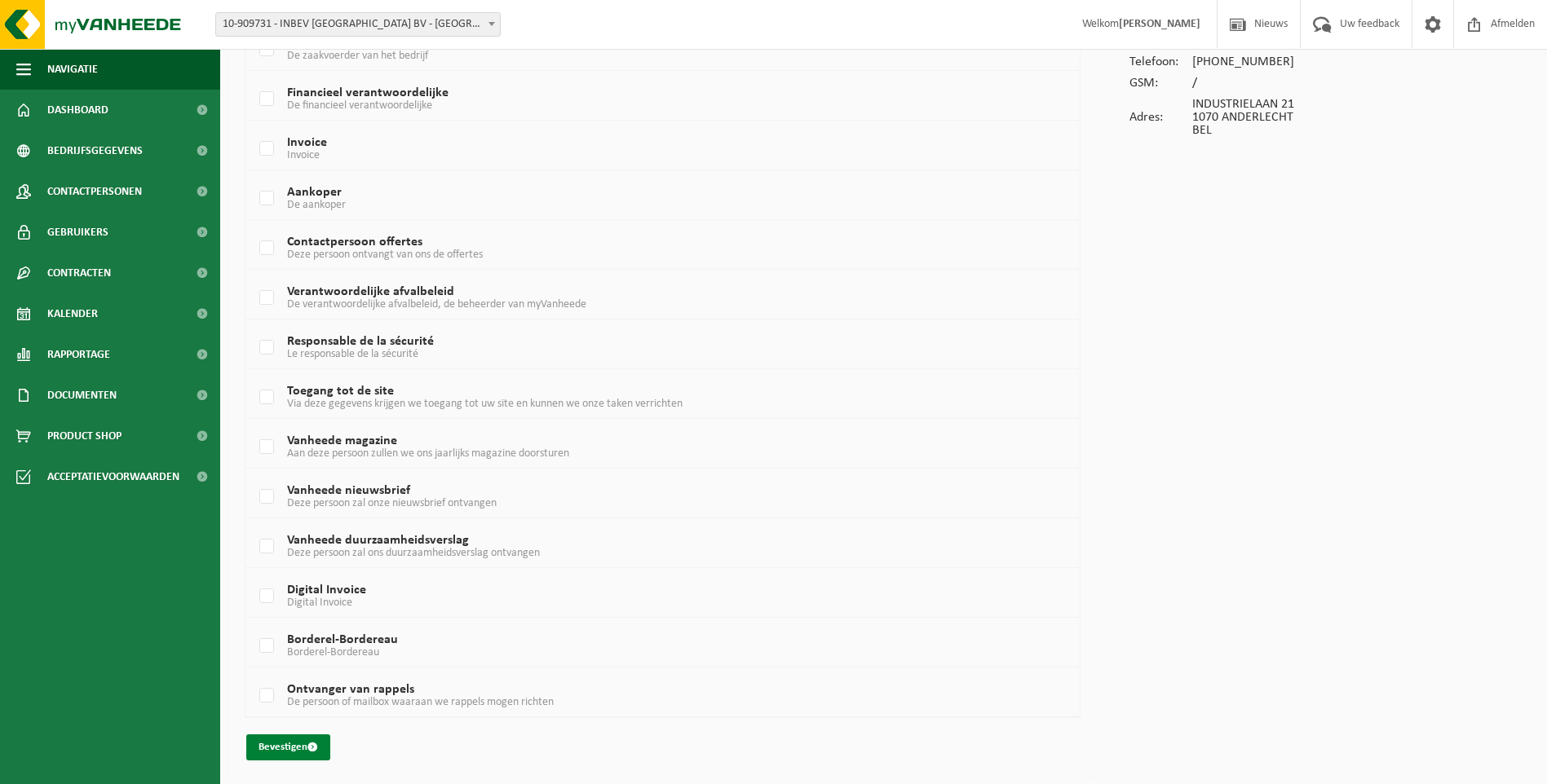
click at [292, 744] on button "Bevestigen" at bounding box center [287, 748] width 84 height 27
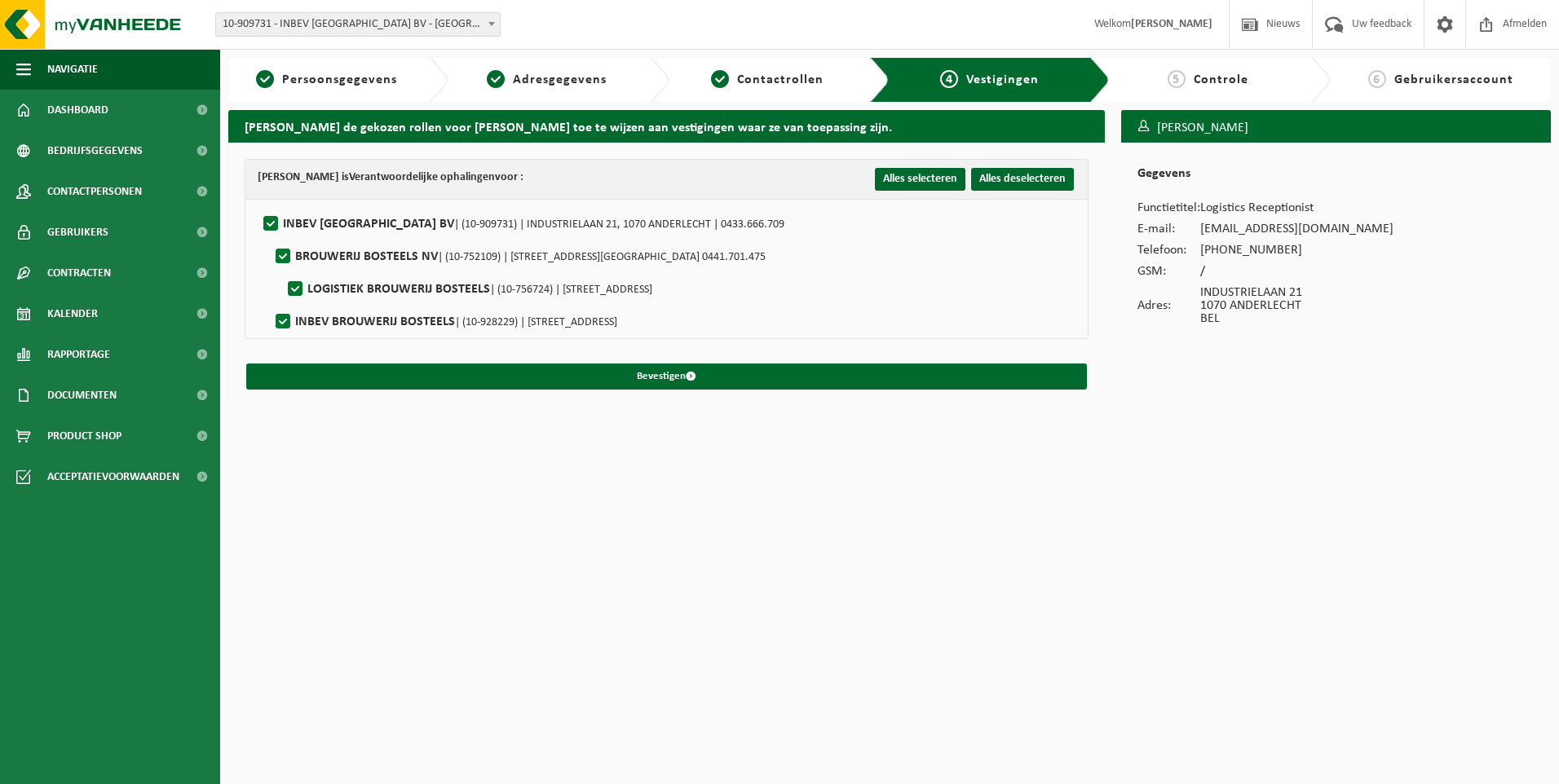
click at [585, 225] on span "| (10-909731) | INDUSTRIELAAN 21, 1070 ANDERLECHT | 0433.666.709" at bounding box center [620, 224] width 331 height 12
click at [258, 204] on input "INBEV BELGIUM BV | (10-909731) | INDUSTRIELAAN 21, 1070 ANDERLECHT | 0433.666.7…" at bounding box center [257, 203] width 1 height 1
checkbox input "false"
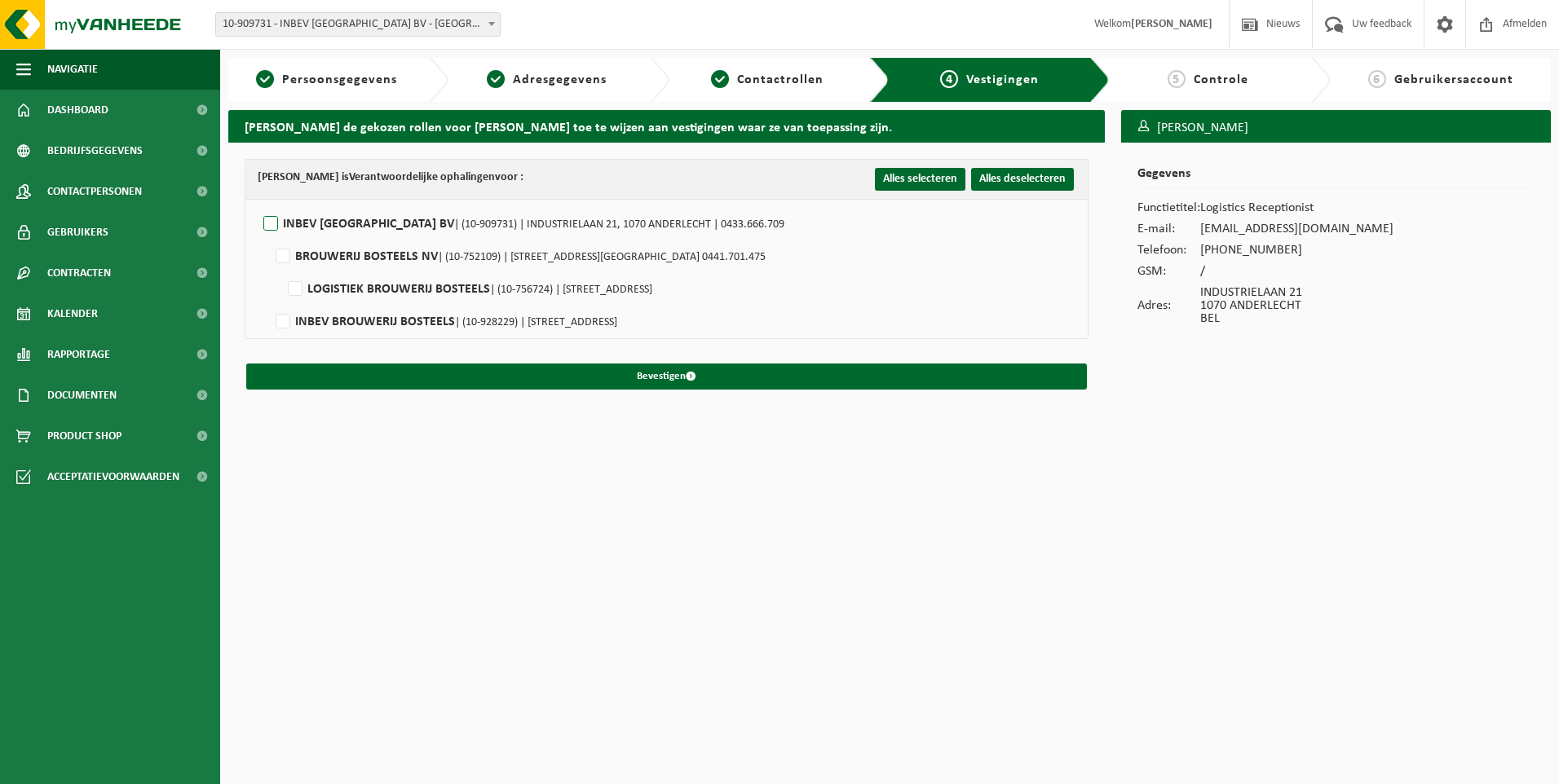
checkbox input "false"
click at [275, 221] on label"] "INBEV BELGIUM BV | (10-909731) | INDUSTRIELAAN 21, 1070 ANDERLECHT | 0433.666.7…" at bounding box center [522, 223] width 525 height 25
click at [258, 204] on input "INBEV BELGIUM BV | (10-909731) | INDUSTRIELAAN 21, 1070 ANDERLECHT | 0433.666.7…" at bounding box center [257, 203] width 1 height 1
checkbox input "true"
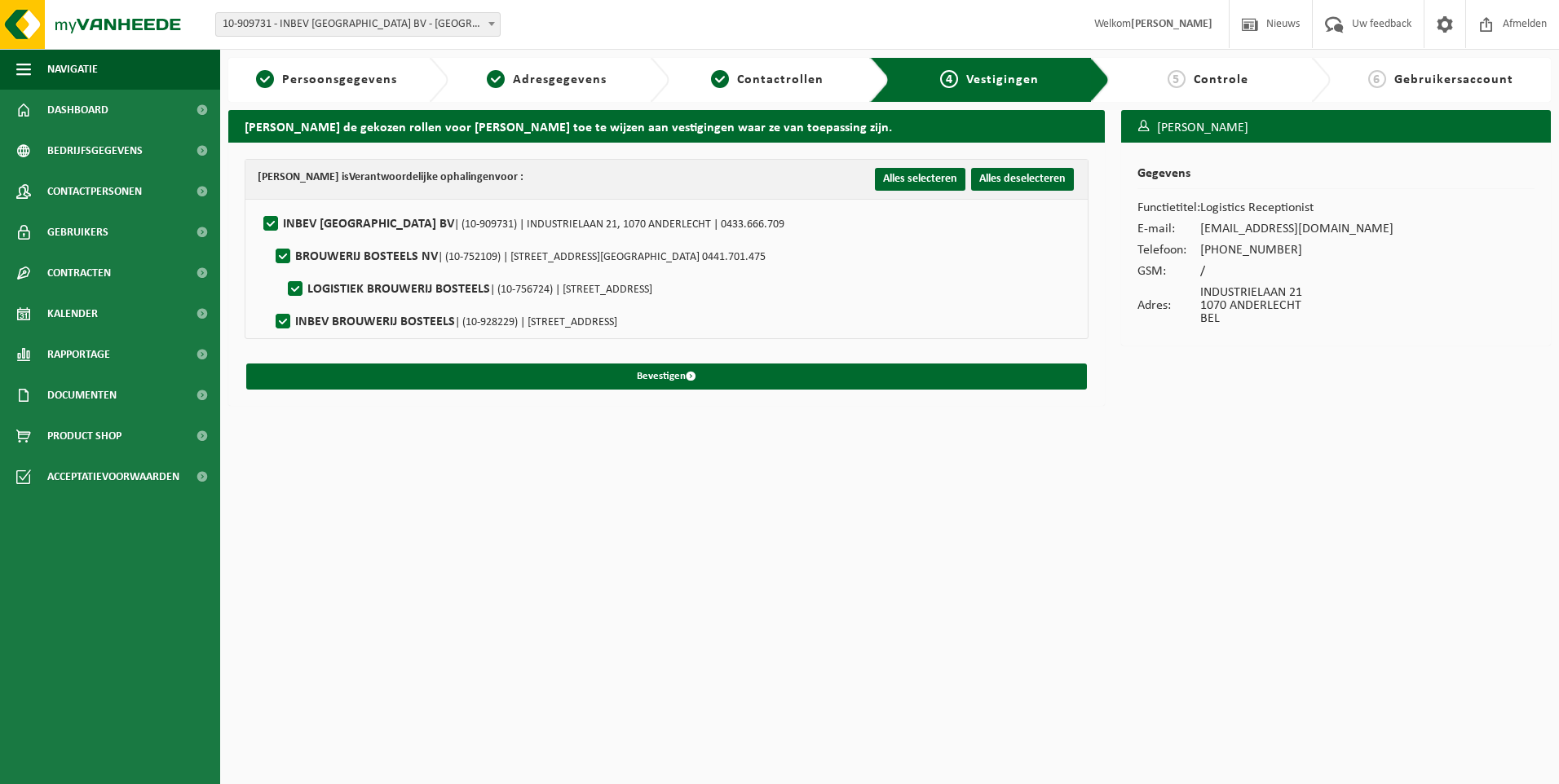
checkbox input "true"
click at [275, 221] on label"] "INBEV BELGIUM BV | (10-909731) | INDUSTRIELAAN 21, 1070 ANDERLECHT | 0433.666.7…" at bounding box center [522, 223] width 525 height 25
click at [258, 204] on input "INBEV BELGIUM BV | (10-909731) | INDUSTRIELAAN 21, 1070 ANDERLECHT | 0433.666.7…" at bounding box center [257, 203] width 1 height 1
checkbox input "false"
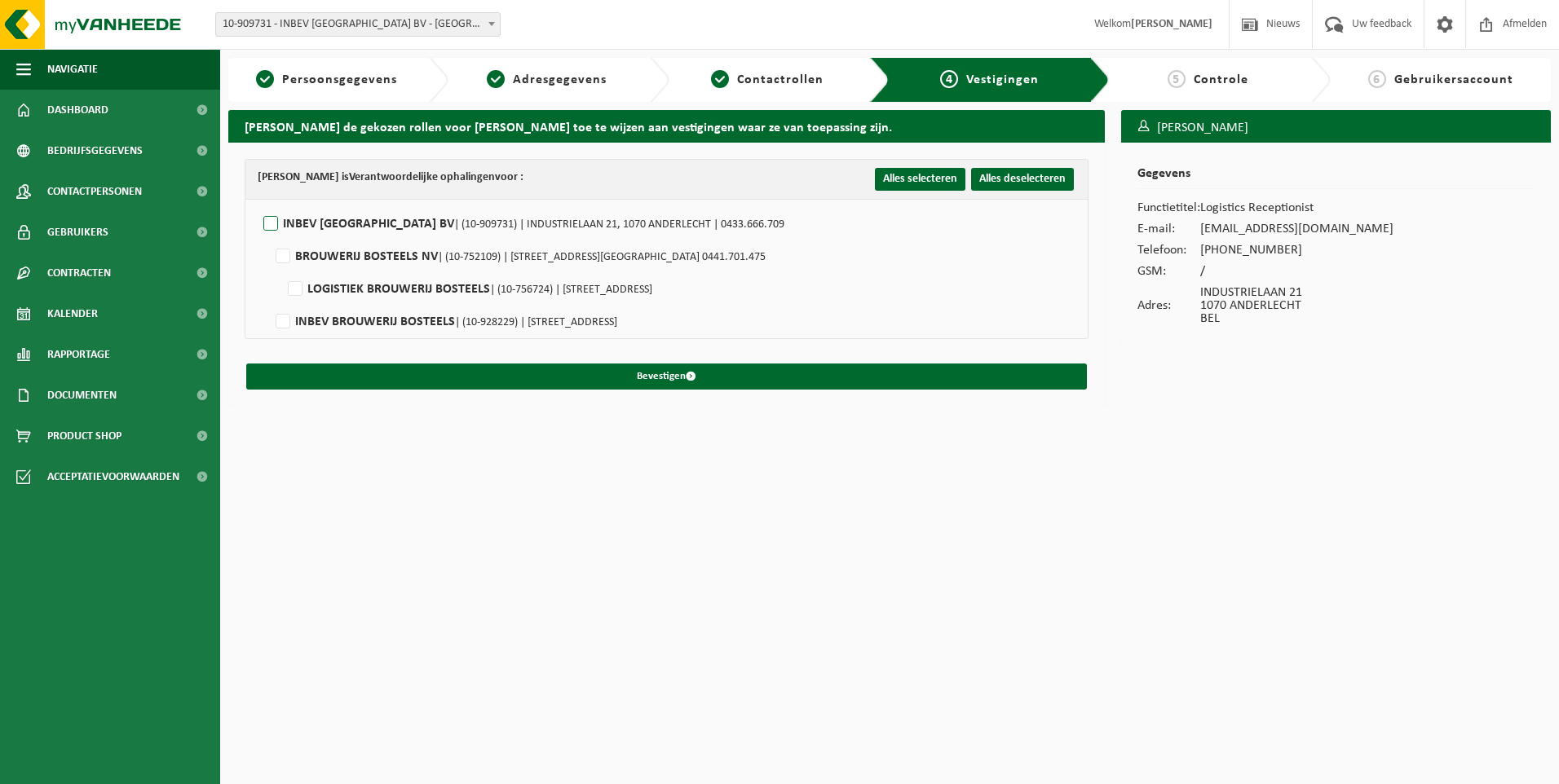
checkbox input "false"
click at [275, 221] on label"] "INBEV BELGIUM BV | (10-909731) | INDUSTRIELAAN 21, 1070 ANDERLECHT | 0433.666.7…" at bounding box center [522, 223] width 525 height 25
click at [258, 204] on input "INBEV BELGIUM BV | (10-909731) | INDUSTRIELAAN 21, 1070 ANDERLECHT | 0433.666.7…" at bounding box center [257, 203] width 1 height 1
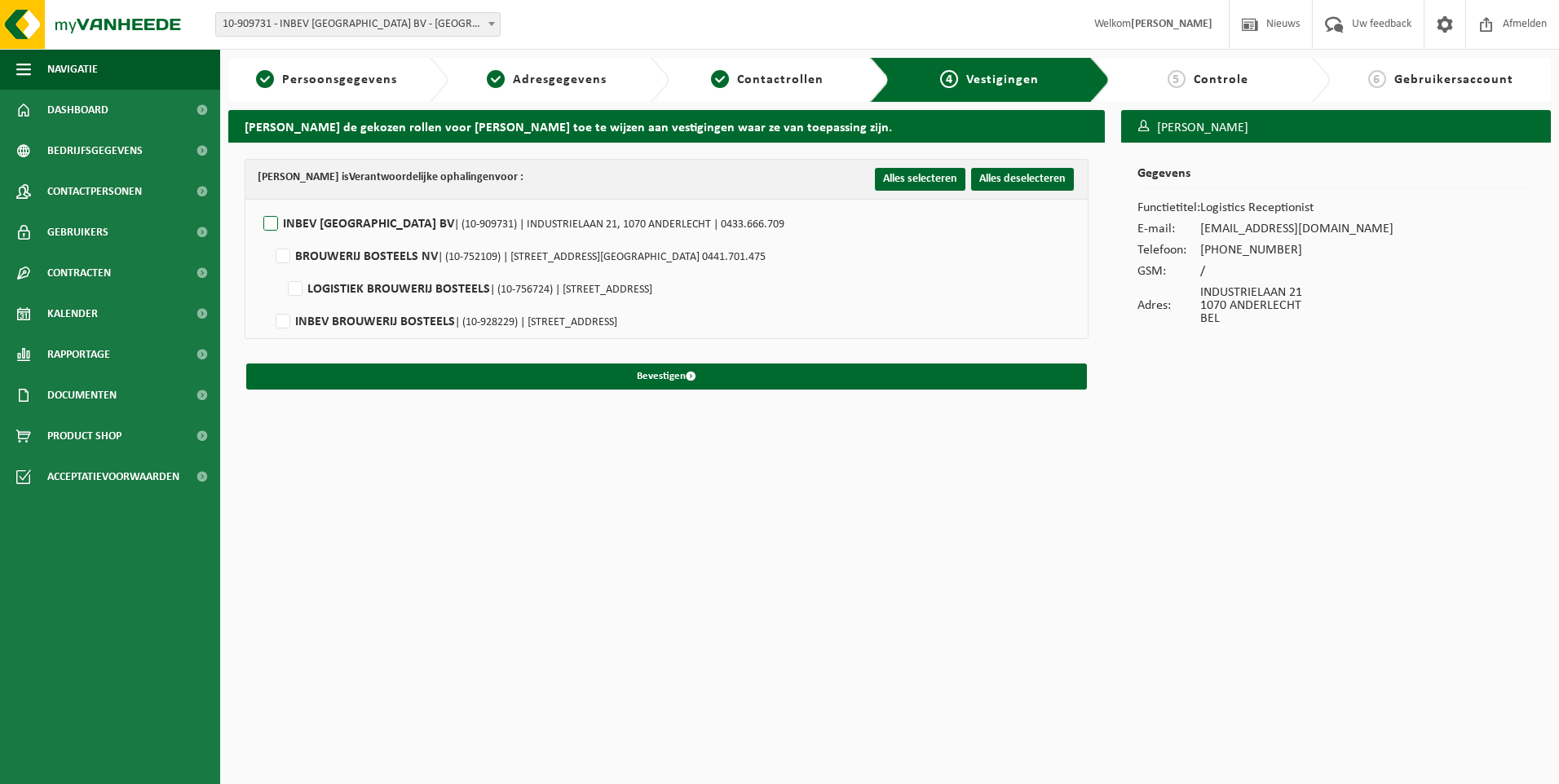
checkbox input "true"
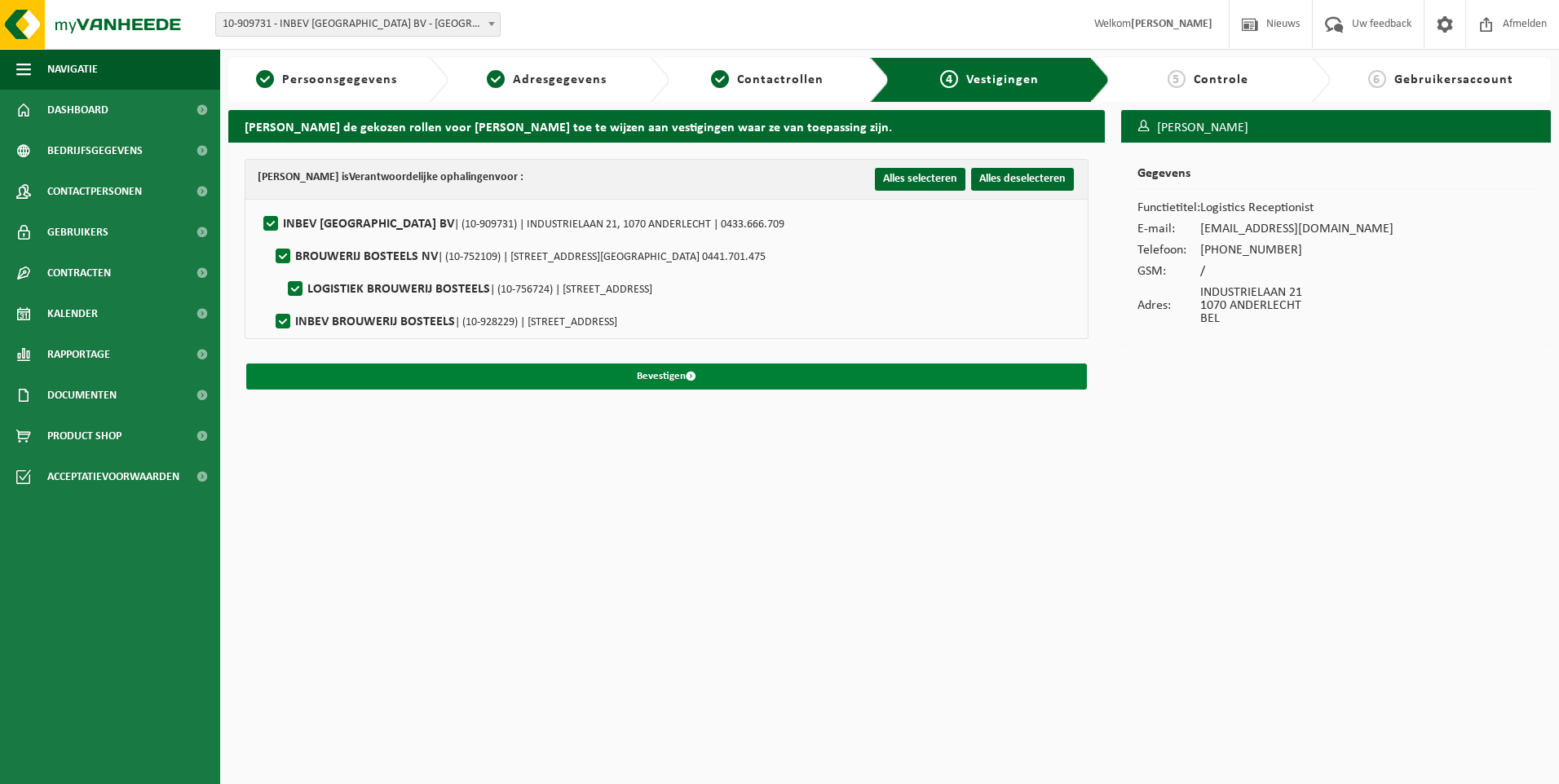
click at [673, 377] on button "Bevestigen" at bounding box center [666, 377] width 841 height 27
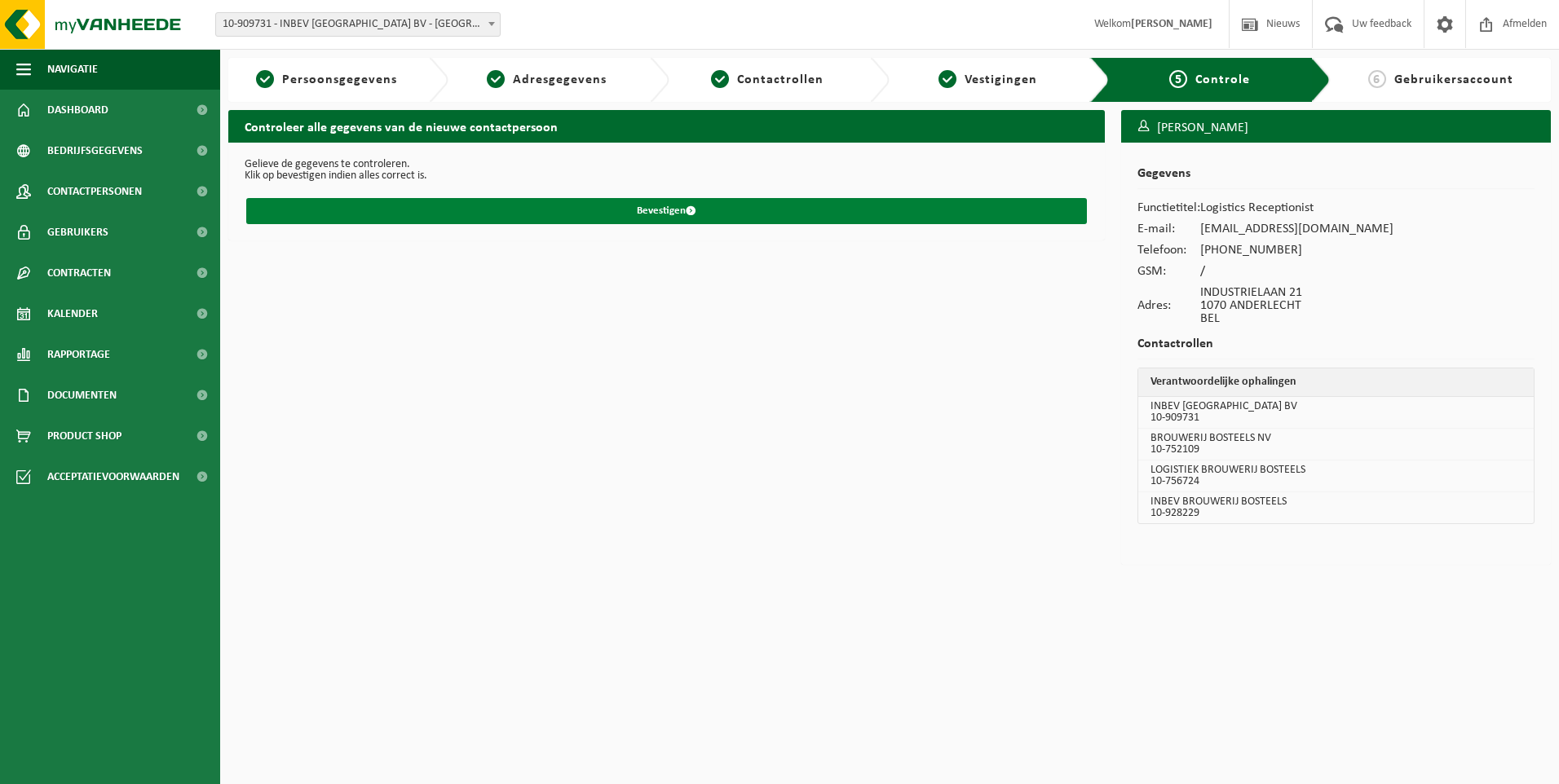
click at [654, 210] on button "Bevestigen" at bounding box center [666, 211] width 841 height 27
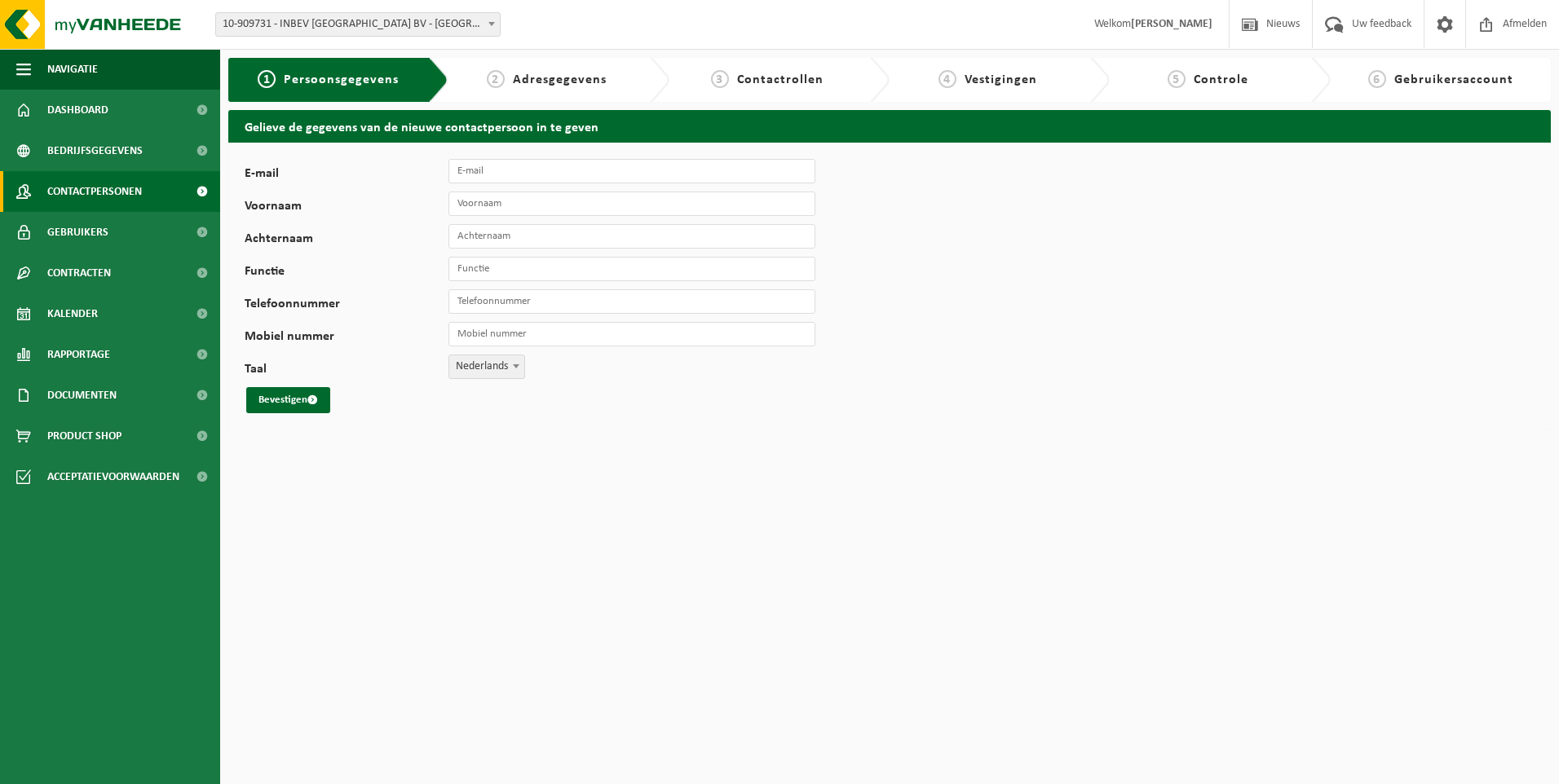
click at [74, 186] on span "Contactpersonen" at bounding box center [94, 191] width 94 height 40
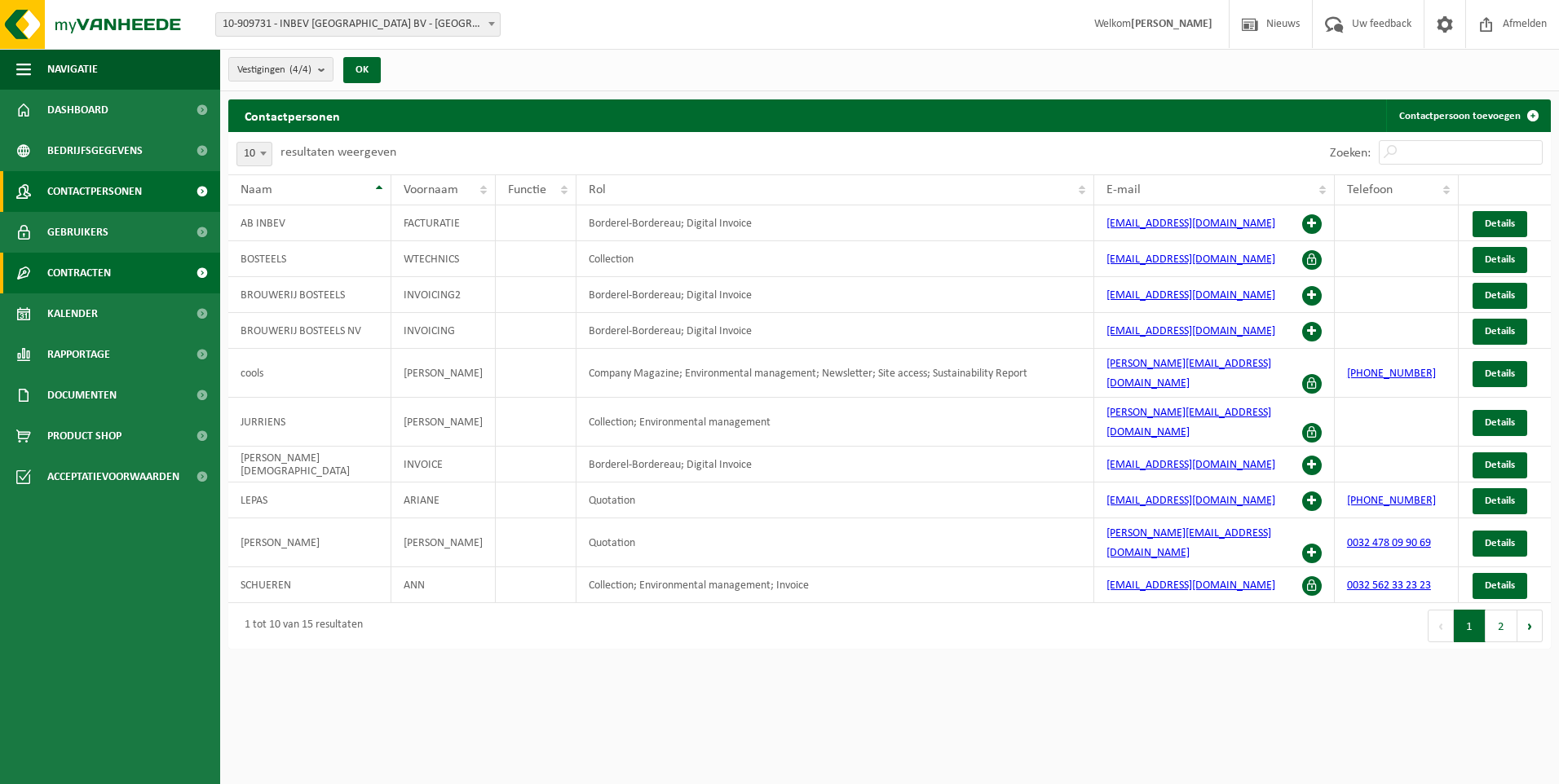
click at [94, 277] on span "Contracten" at bounding box center [79, 272] width 64 height 40
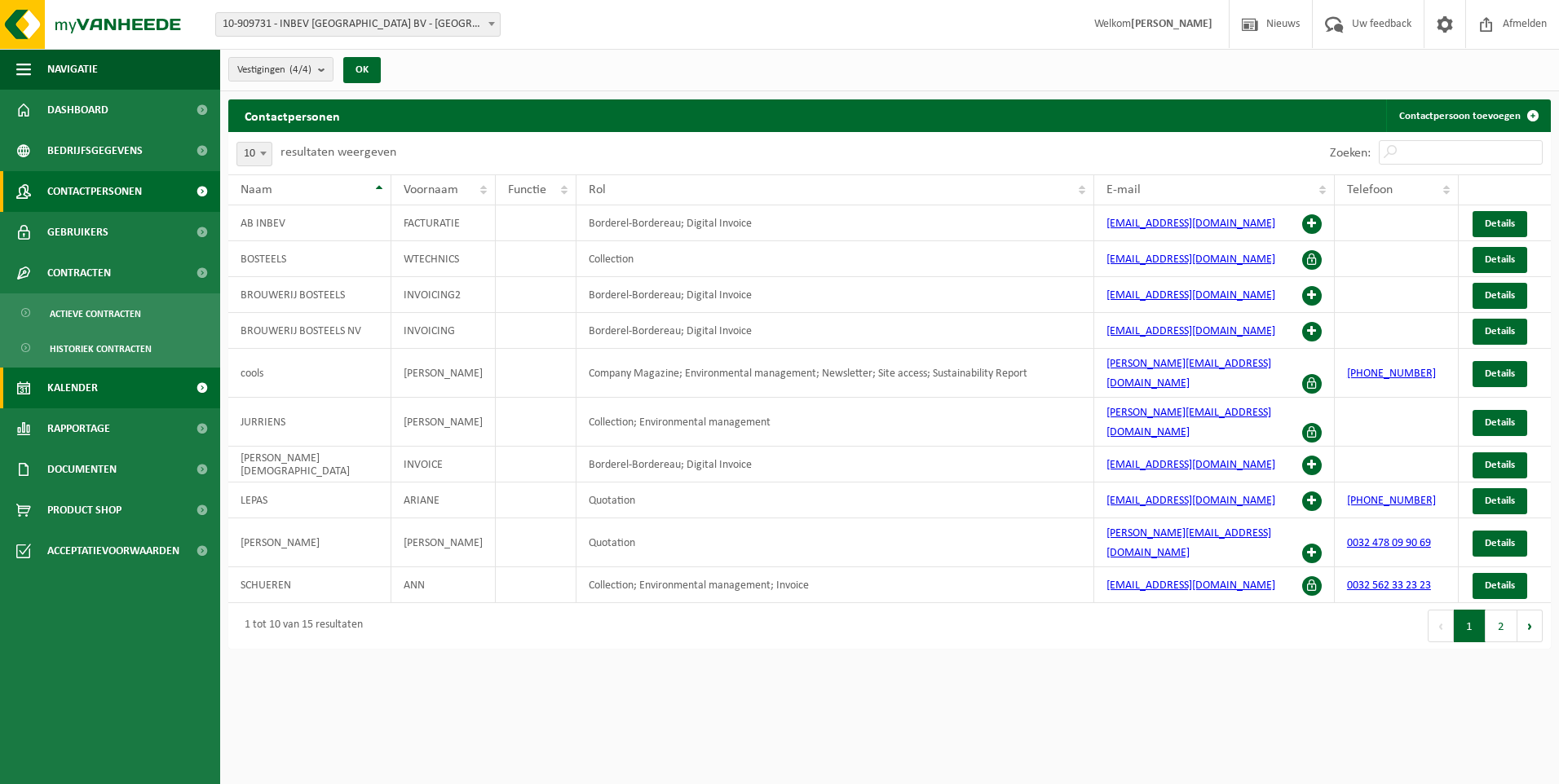
click at [90, 384] on span "Kalender" at bounding box center [72, 388] width 50 height 40
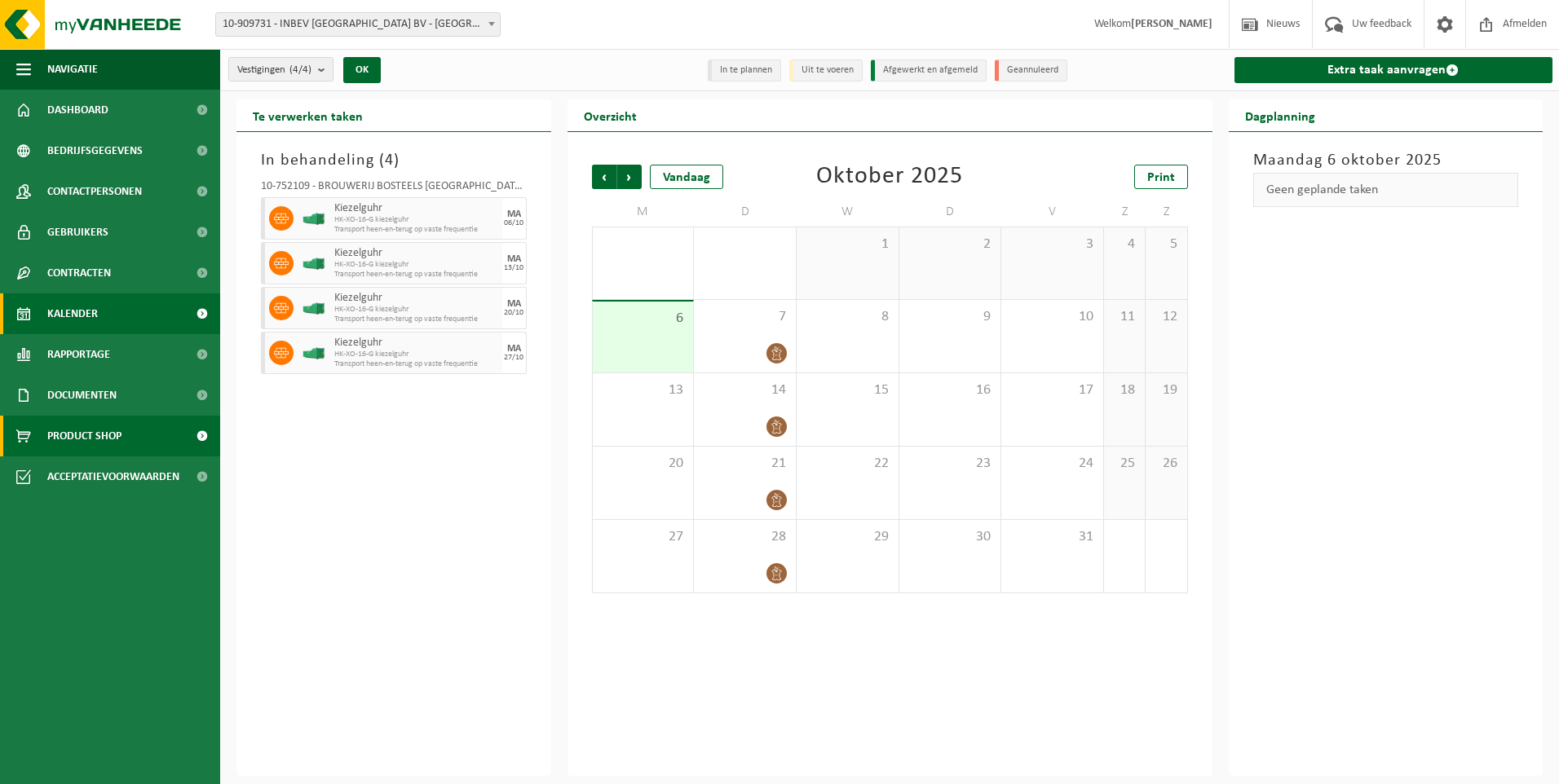
click at [88, 433] on span "Product Shop" at bounding box center [84, 436] width 74 height 40
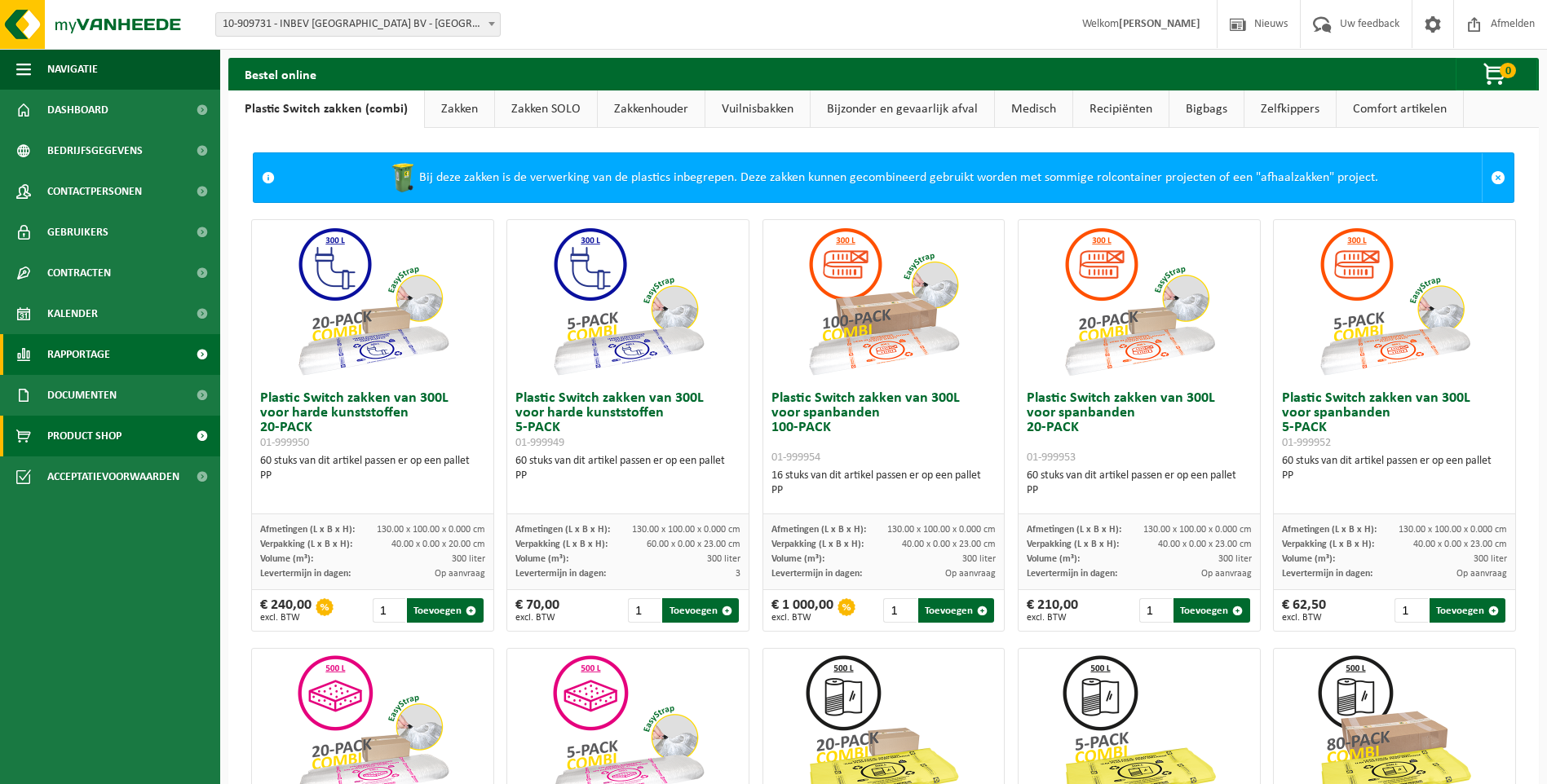
click at [94, 361] on span "Rapportage" at bounding box center [79, 354] width 63 height 40
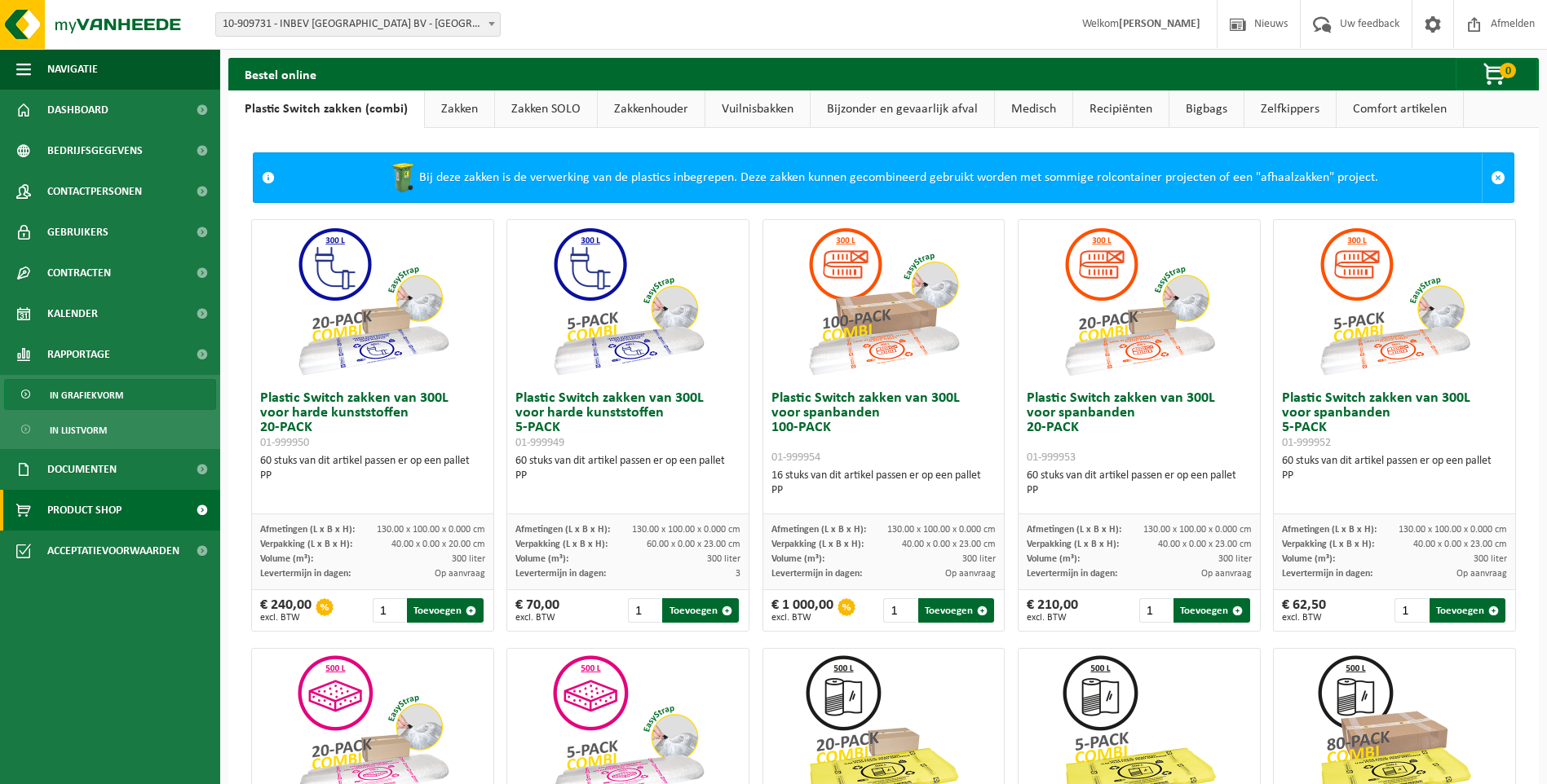
click at [100, 392] on span "In grafiekvorm" at bounding box center [87, 394] width 74 height 30
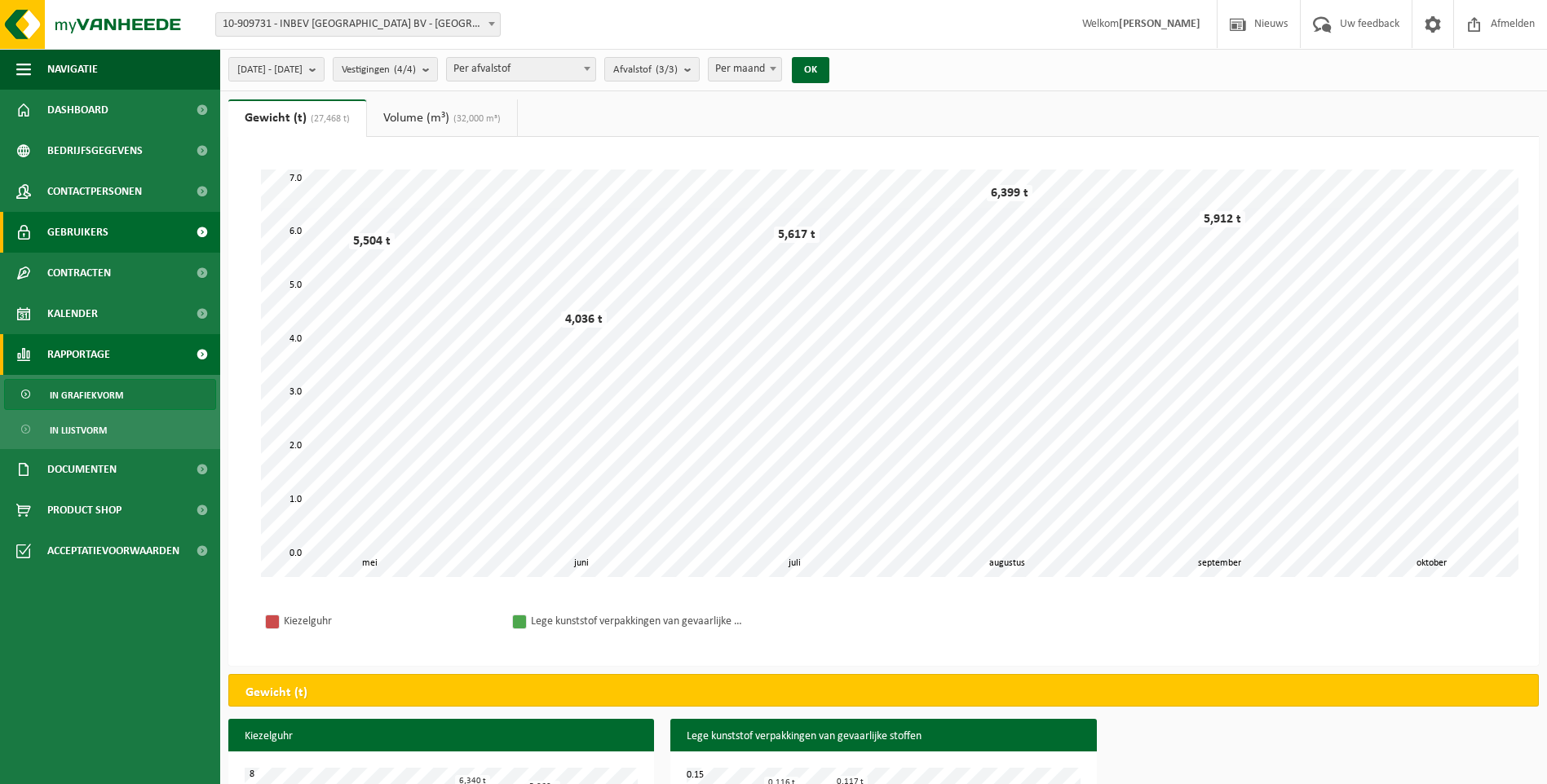
click at [121, 232] on link "Gebruikers" at bounding box center [110, 231] width 220 height 40
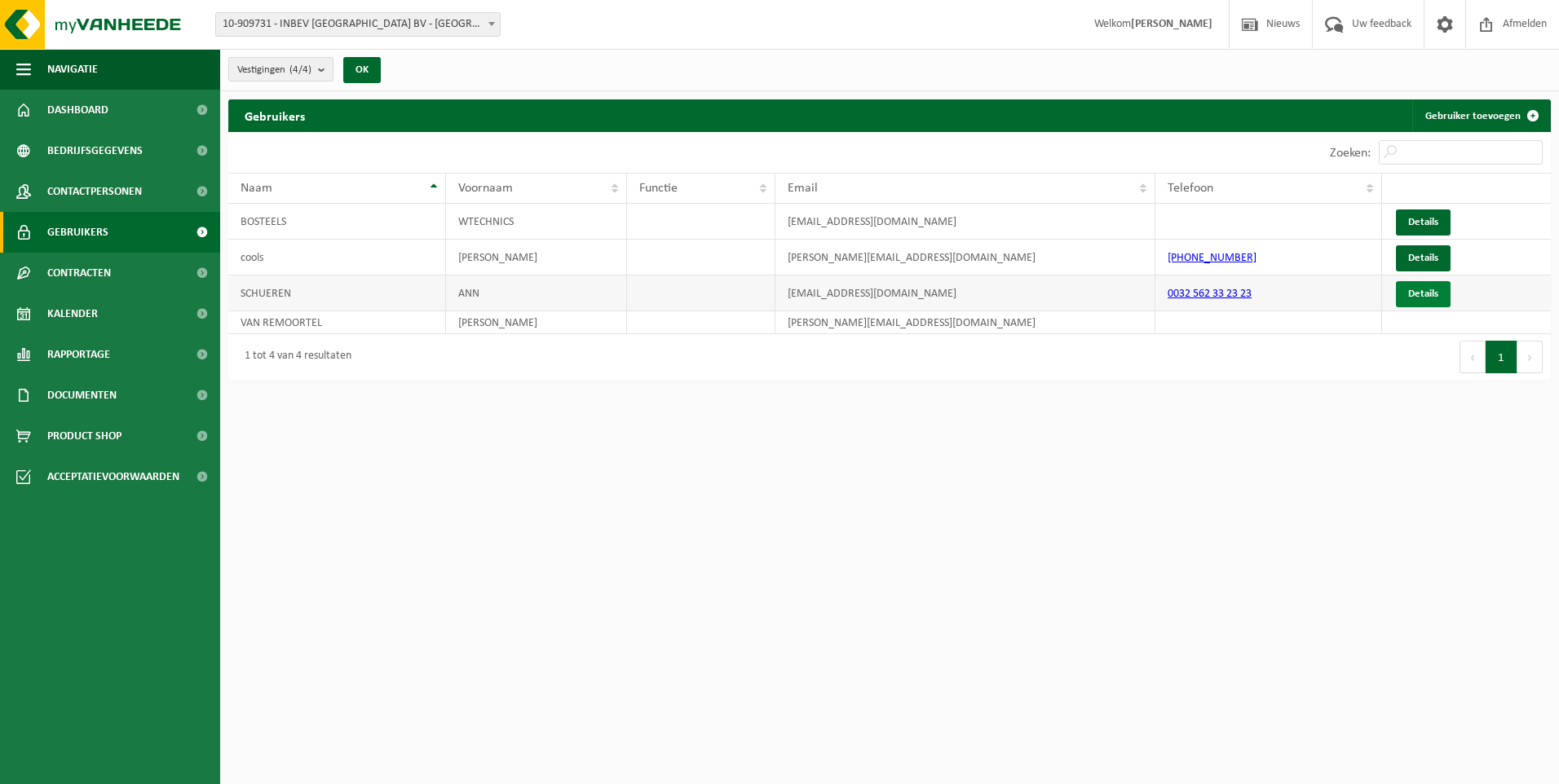
click at [1437, 288] on link "Details" at bounding box center [1424, 294] width 55 height 27
